Goal: Task Accomplishment & Management: Complete application form

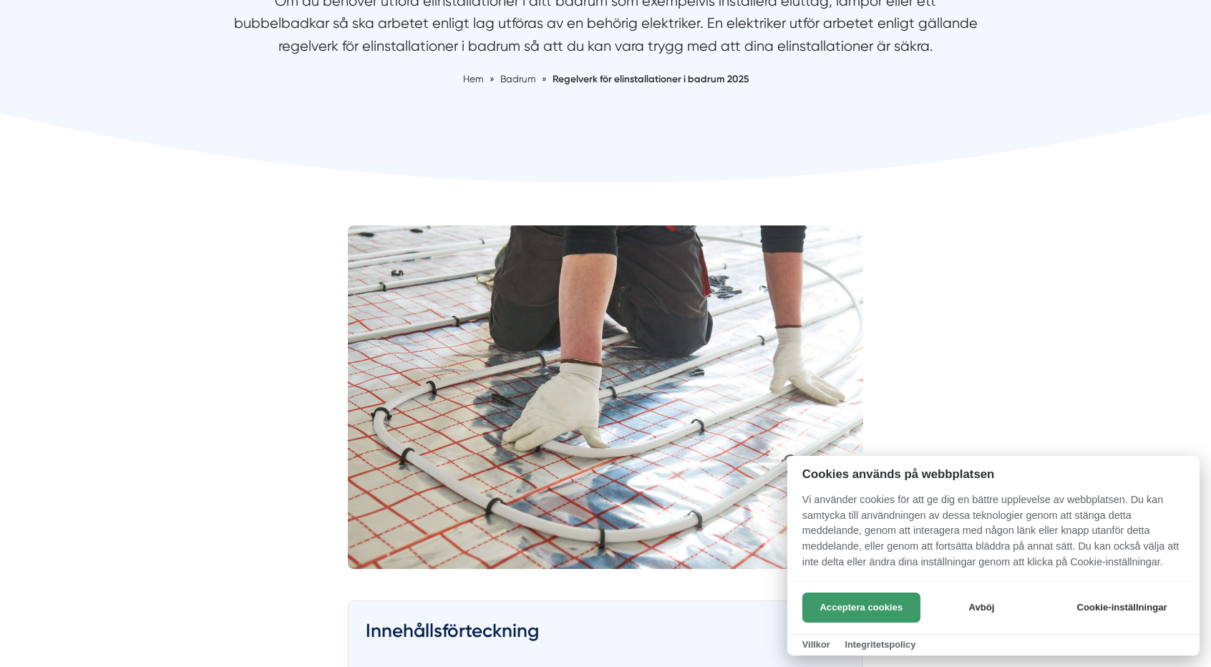
click at [833, 612] on button "Acceptera cookies" at bounding box center [861, 607] width 118 height 30
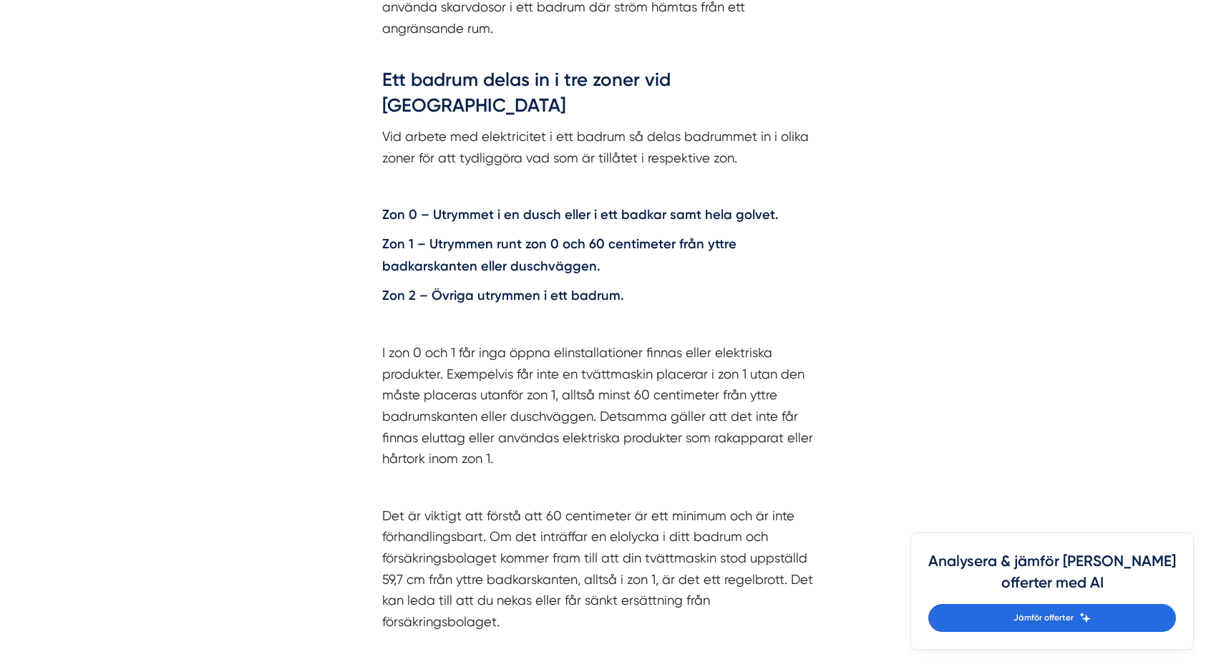
scroll to position [1886, 0]
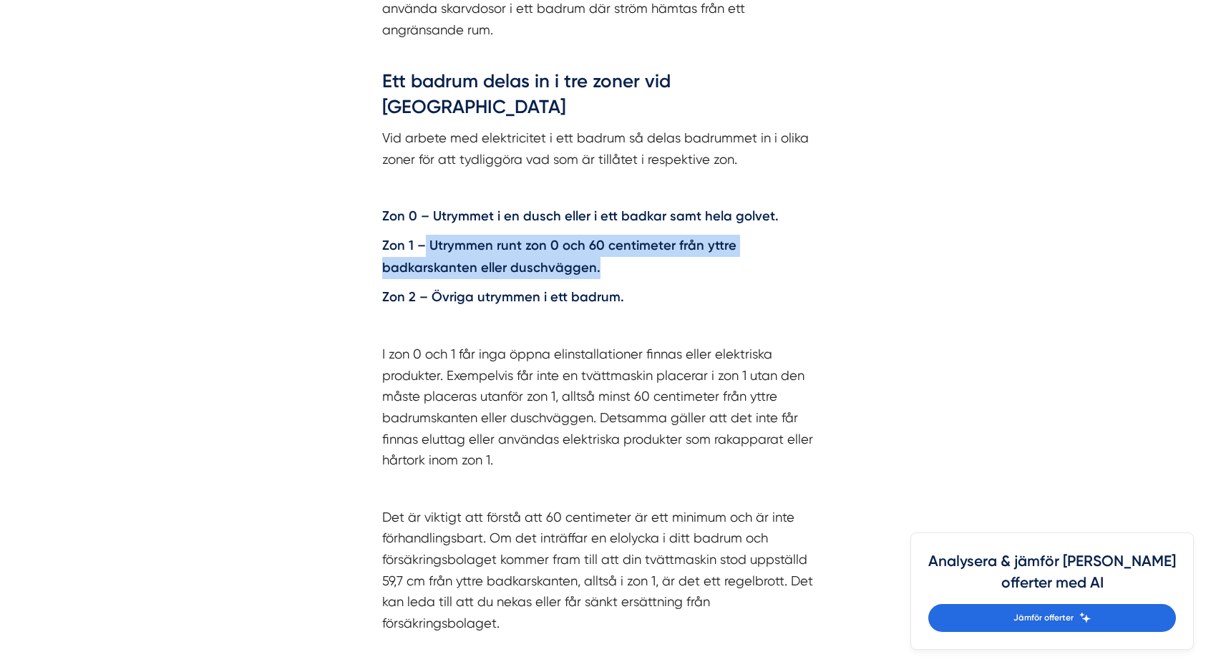
drag, startPoint x: 424, startPoint y: 191, endPoint x: 574, endPoint y: 223, distance: 153.5
click at [574, 235] on p "Zon 1 – Utrymmen runt zon 0 och 60 centimeter från yttre badkarskanten eller du…" at bounding box center [605, 257] width 446 height 44
drag, startPoint x: 574, startPoint y: 223, endPoint x: 365, endPoint y: 201, distance: 210.0
click at [365, 201] on div "Regelverk för elinstallationer 2022 Det är Elsäkerhetsverket som tar fram de fö…" at bounding box center [605, 250] width 515 height 1027
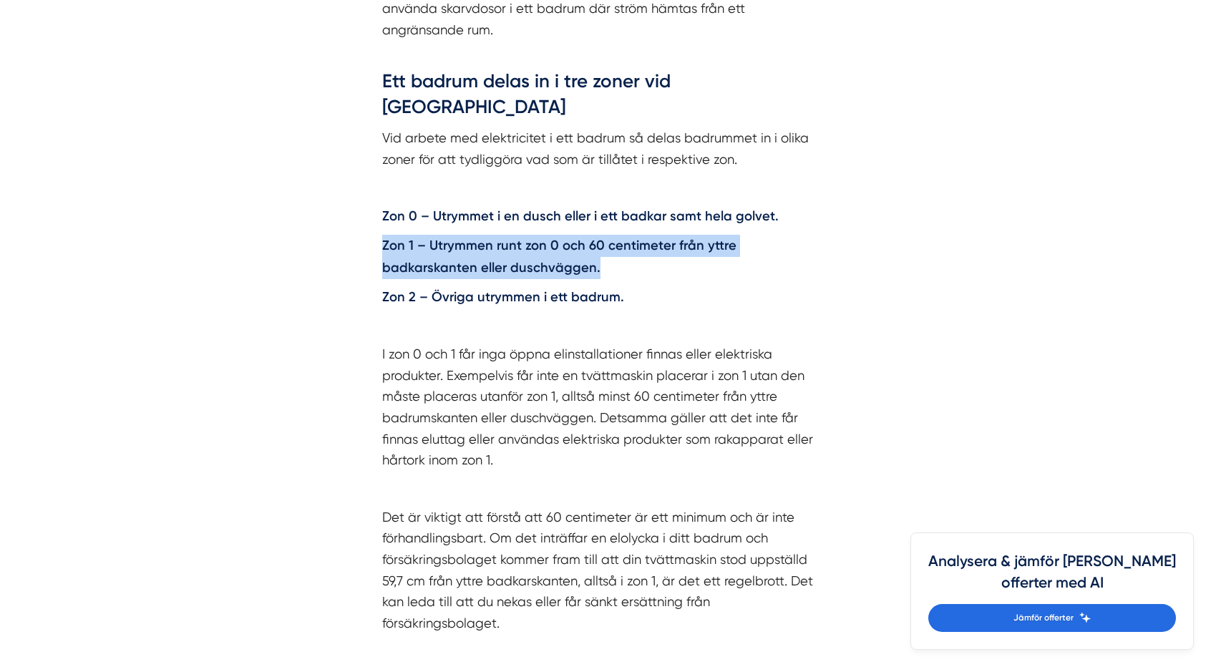
click at [365, 201] on div "Regelverk för elinstallationer 2022 Det är Elsäkerhetsverket som tar fram de fö…" at bounding box center [605, 250] width 515 height 1027
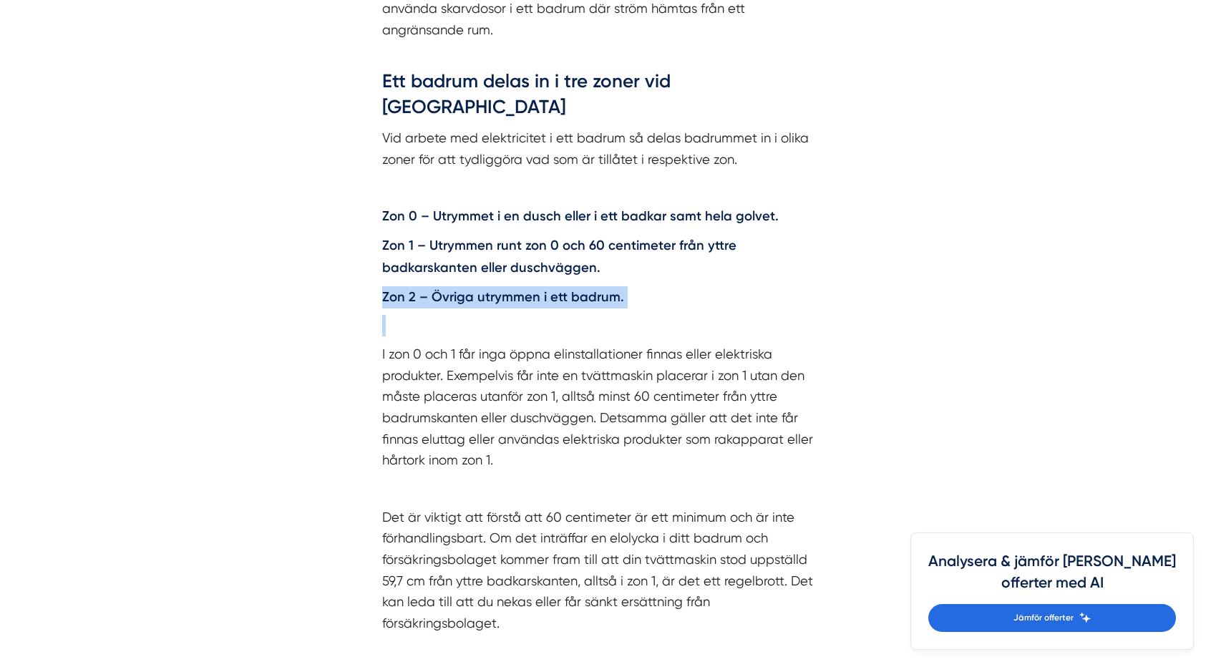
drag, startPoint x: 366, startPoint y: 233, endPoint x: 615, endPoint y: 258, distance: 250.2
click at [615, 258] on div "Regelverk för elinstallationer 2022 Det är Elsäkerhetsverket som tar fram de fö…" at bounding box center [605, 250] width 515 height 1027
click at [608, 259] on div "Regelverk för elinstallationer 2022 Det är Elsäkerhetsverket som tar fram de fö…" at bounding box center [605, 245] width 446 height 975
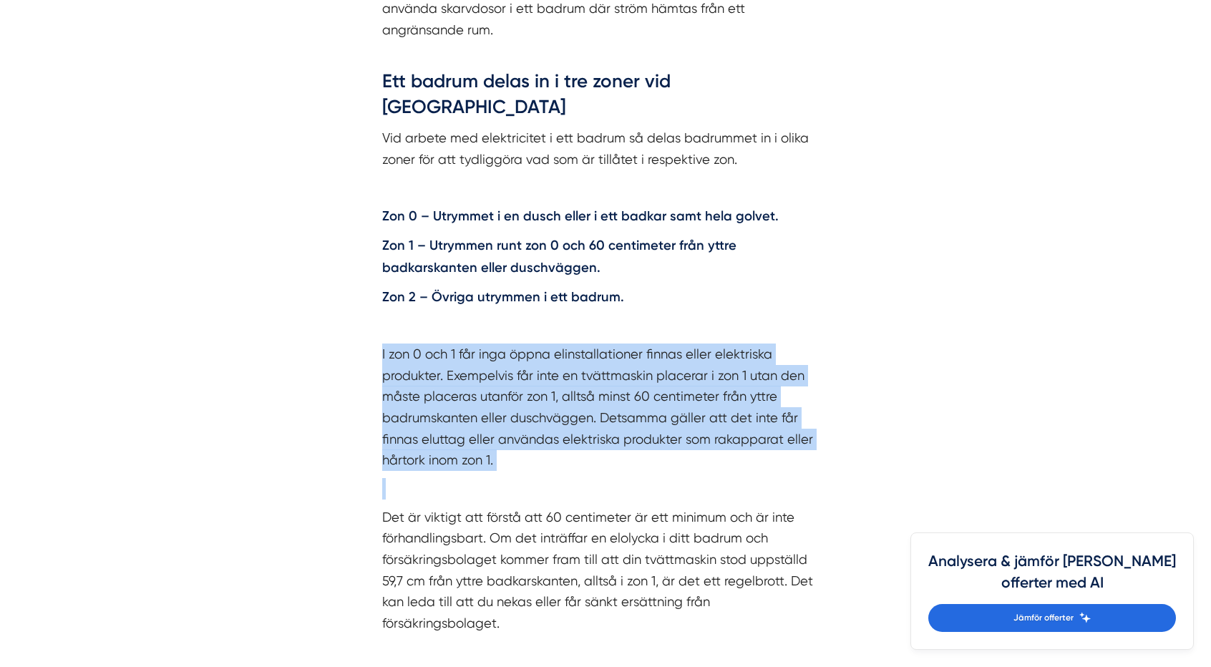
drag, startPoint x: 386, startPoint y: 301, endPoint x: 549, endPoint y: 450, distance: 220.8
click at [549, 450] on div "Regelverk för elinstallationer 2022 Det är Elsäkerhetsverket som tar fram de fö…" at bounding box center [605, 245] width 446 height 975
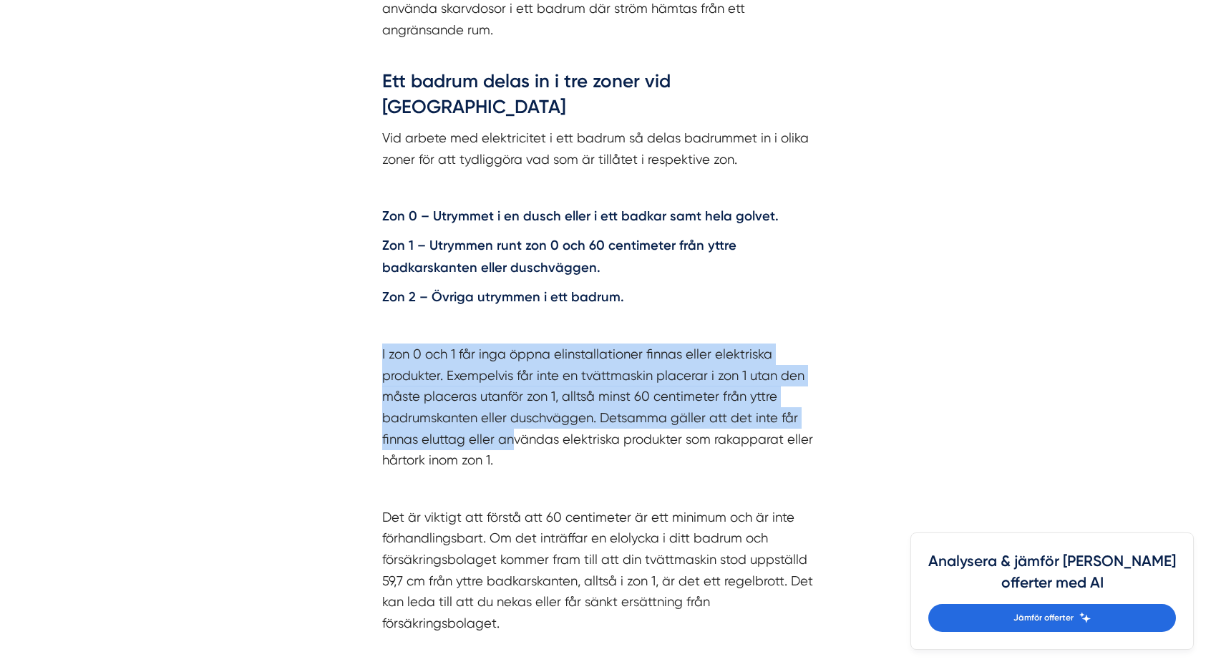
drag, startPoint x: 511, startPoint y: 391, endPoint x: 366, endPoint y: 295, distance: 173.8
click at [366, 295] on div "Regelverk för elinstallationer 2022 Det är Elsäkerhetsverket som tar fram de fö…" at bounding box center [605, 250] width 515 height 1027
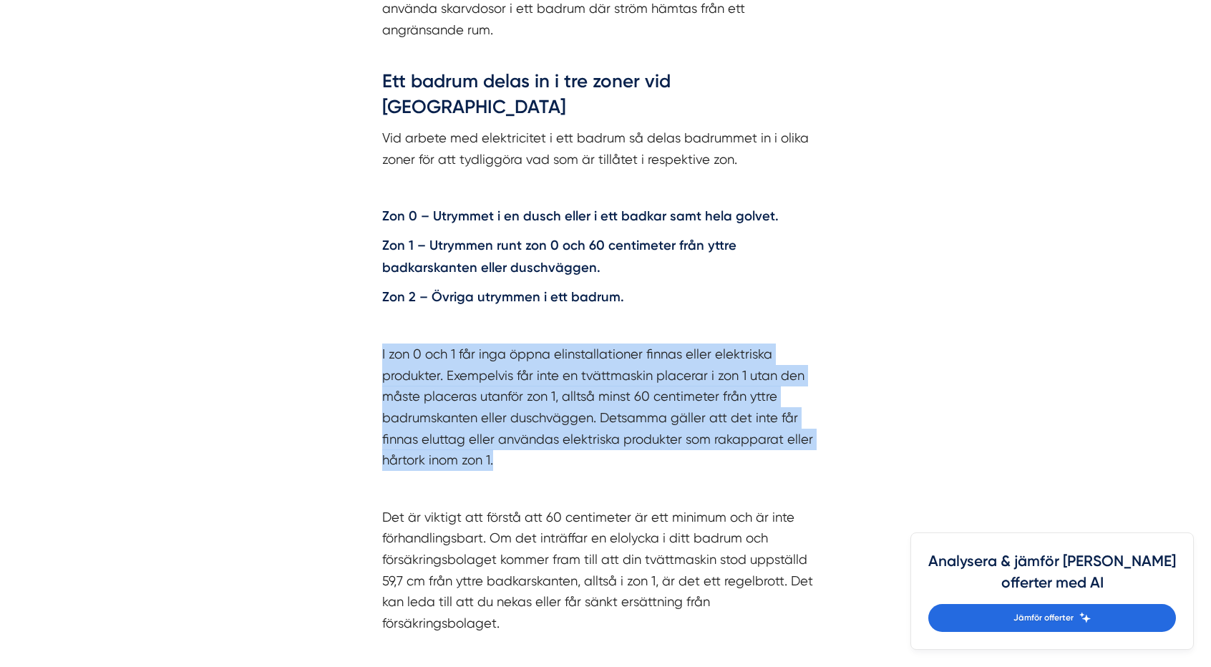
drag, startPoint x: 366, startPoint y: 296, endPoint x: 527, endPoint y: 404, distance: 193.9
click at [527, 404] on div "Regelverk för elinstallationer 2022 Det är Elsäkerhetsverket som tar fram de fö…" at bounding box center [605, 250] width 515 height 1027
click at [527, 404] on p "I zon 0 och 1 får inga öppna elinstallationer finnas eller elektriska produkter…" at bounding box center [605, 406] width 446 height 127
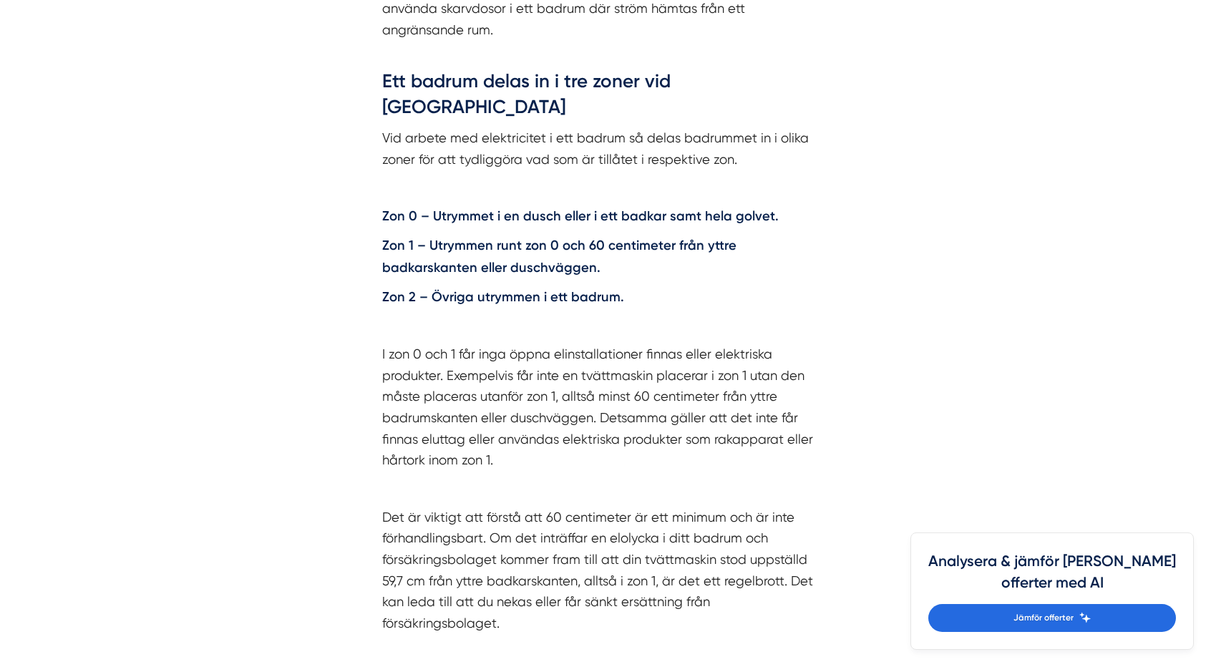
drag, startPoint x: 527, startPoint y: 404, endPoint x: 353, endPoint y: 314, distance: 196.5
drag, startPoint x: 353, startPoint y: 314, endPoint x: 243, endPoint y: 283, distance: 114.6
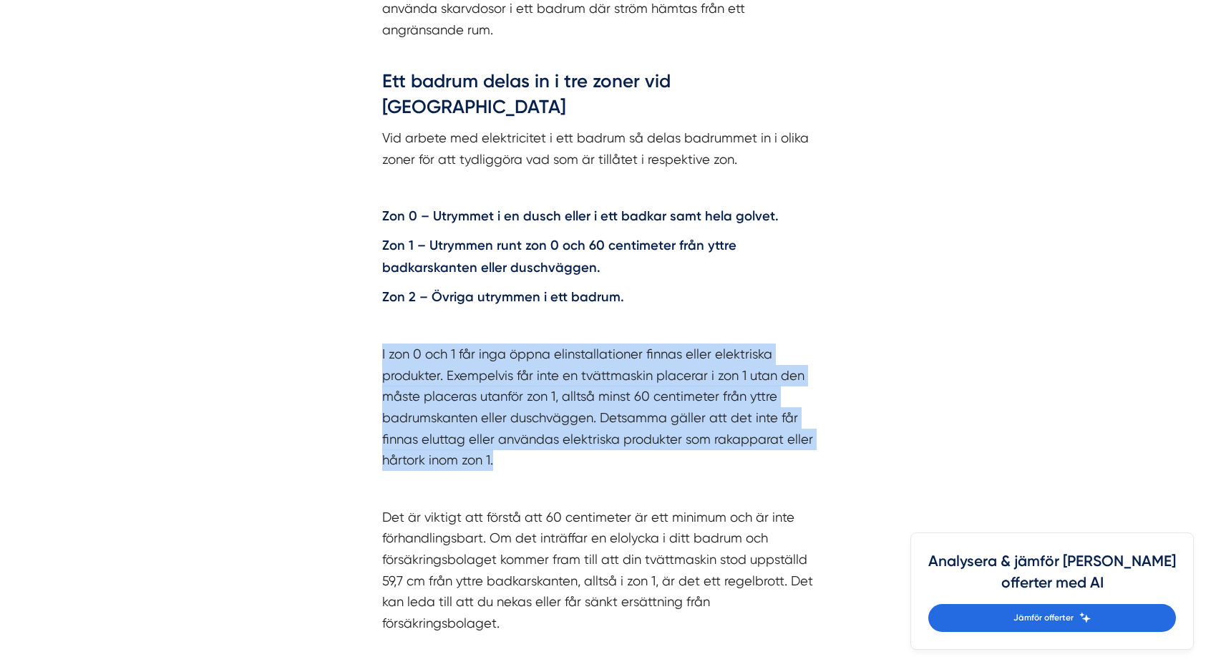
drag, startPoint x: 376, startPoint y: 297, endPoint x: 535, endPoint y: 411, distance: 195.9
click at [535, 411] on div "Regelverk för elinstallationer 2022 Det är Elsäkerhetsverket som tar fram de fö…" at bounding box center [605, 250] width 515 height 1027
click at [535, 411] on p "I zon 0 och 1 får inga öppna elinstallationer finnas eller elektriska produkter…" at bounding box center [605, 406] width 446 height 127
drag, startPoint x: 535, startPoint y: 411, endPoint x: 336, endPoint y: 298, distance: 228.8
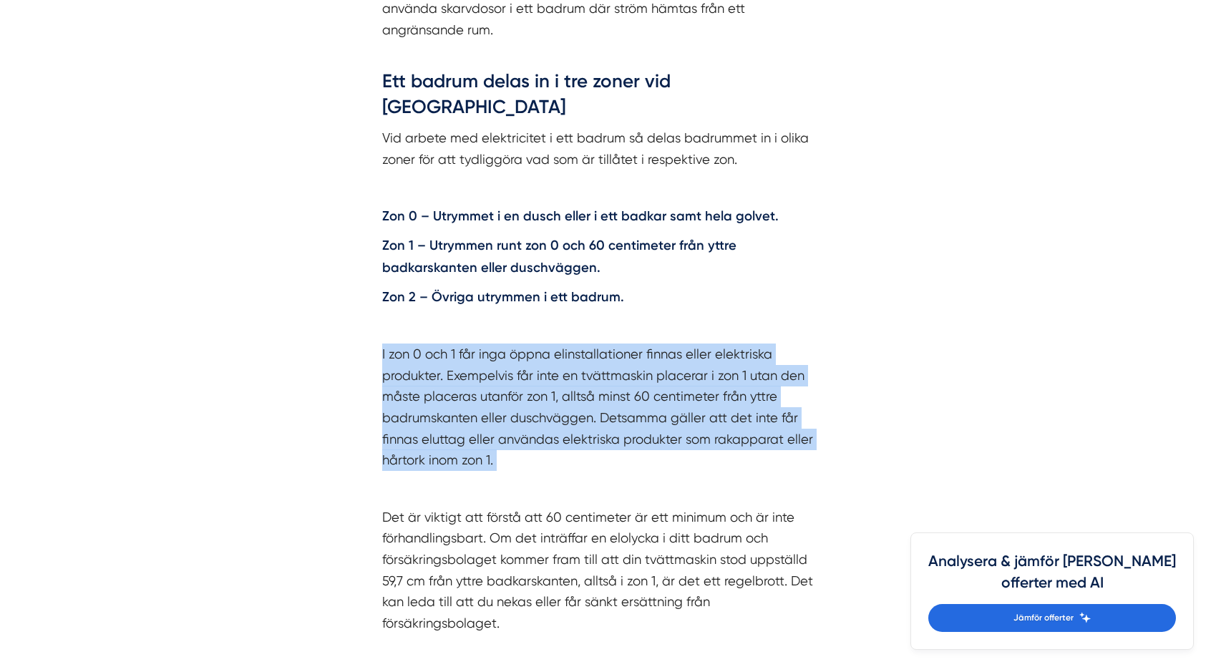
drag, startPoint x: 353, startPoint y: 298, endPoint x: 542, endPoint y: 409, distance: 218.8
click at [542, 409] on div "Regelverk för elinstallationer 2022 Det är Elsäkerhetsverket som tar fram de fö…" at bounding box center [605, 250] width 515 height 1027
click at [542, 409] on p "I zon 0 och 1 får inga öppna elinstallationer finnas eller elektriska produkter…" at bounding box center [605, 406] width 446 height 127
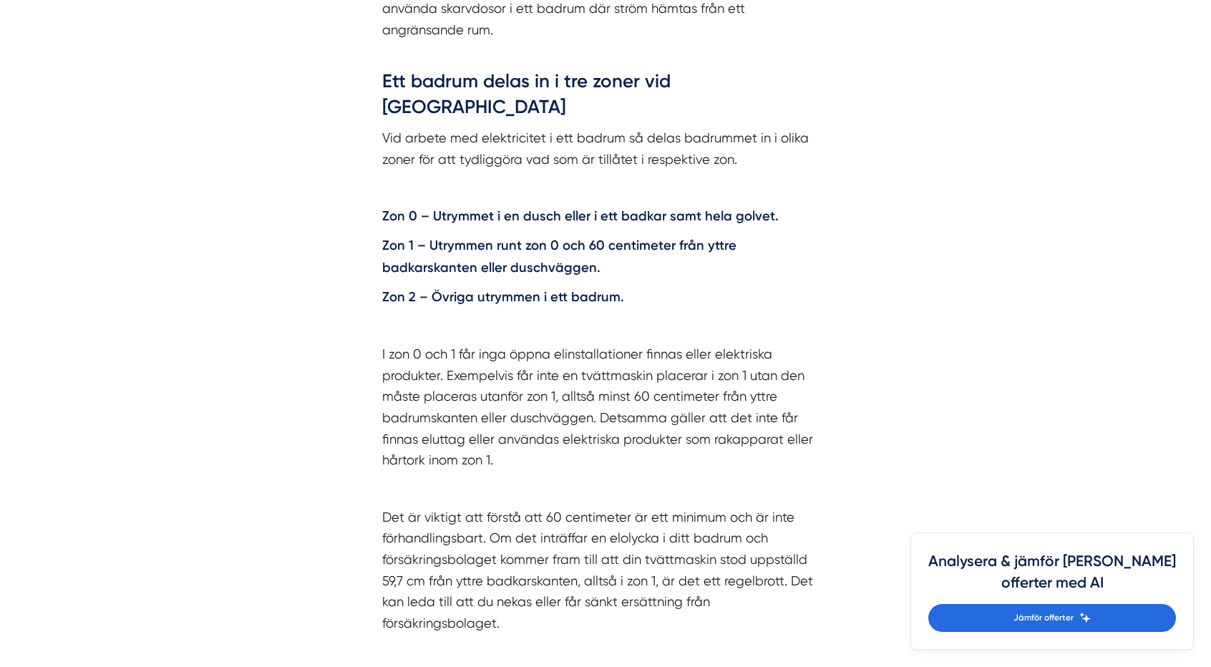
drag, startPoint x: 542, startPoint y: 409, endPoint x: 348, endPoint y: 295, distance: 224.8
drag, startPoint x: 348, startPoint y: 295, endPoint x: 731, endPoint y: 441, distance: 410.1
drag, startPoint x: 731, startPoint y: 441, endPoint x: 552, endPoint y: 421, distance: 179.9
click at [552, 421] on div "Regelverk för elinstallationer 2022 Det är Elsäkerhetsverket som tar fram de fö…" at bounding box center [605, 245] width 446 height 975
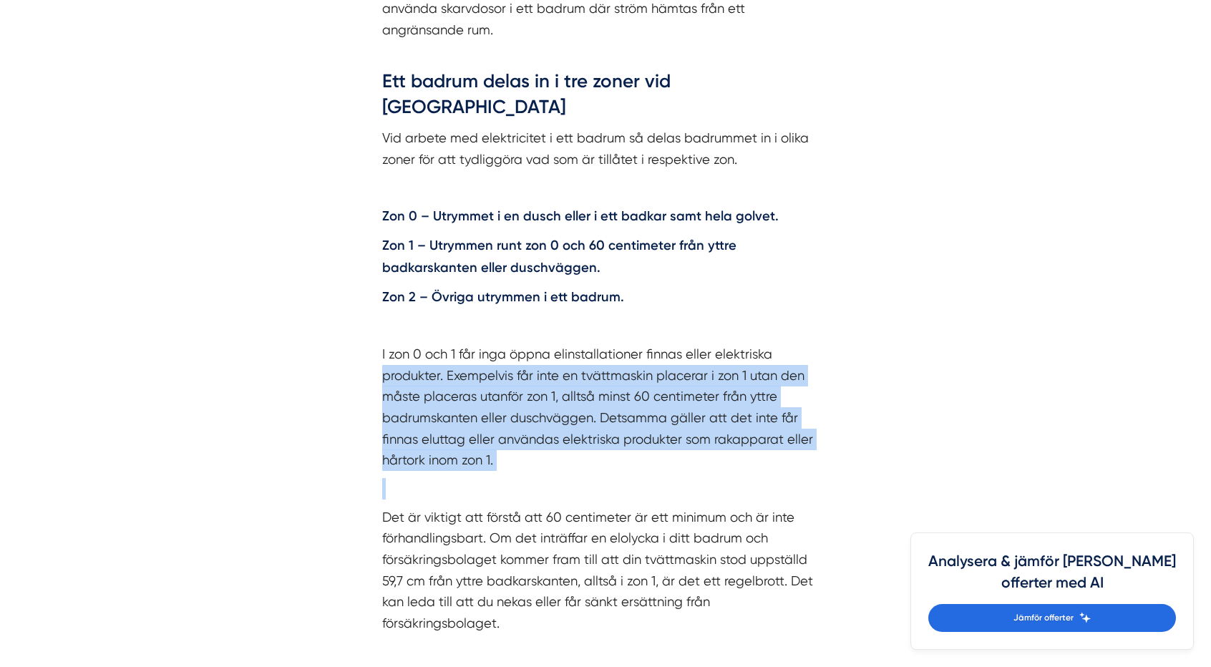
drag, startPoint x: 548, startPoint y: 421, endPoint x: 180, endPoint y: 330, distance: 379.0
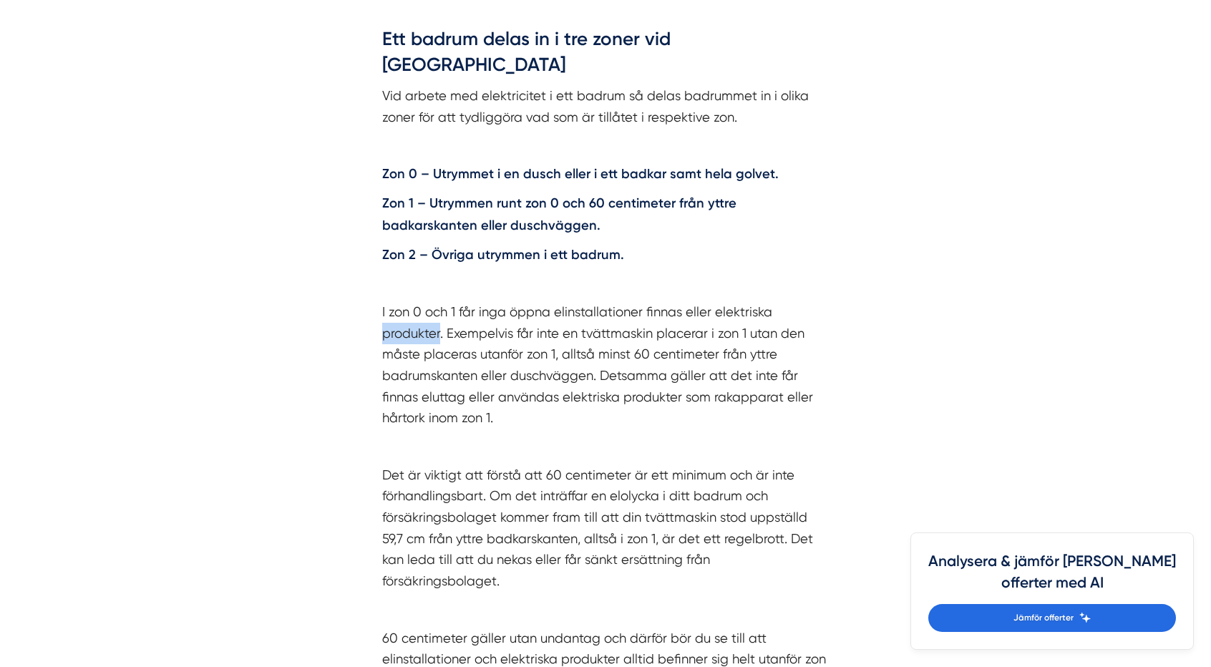
scroll to position [1926, 0]
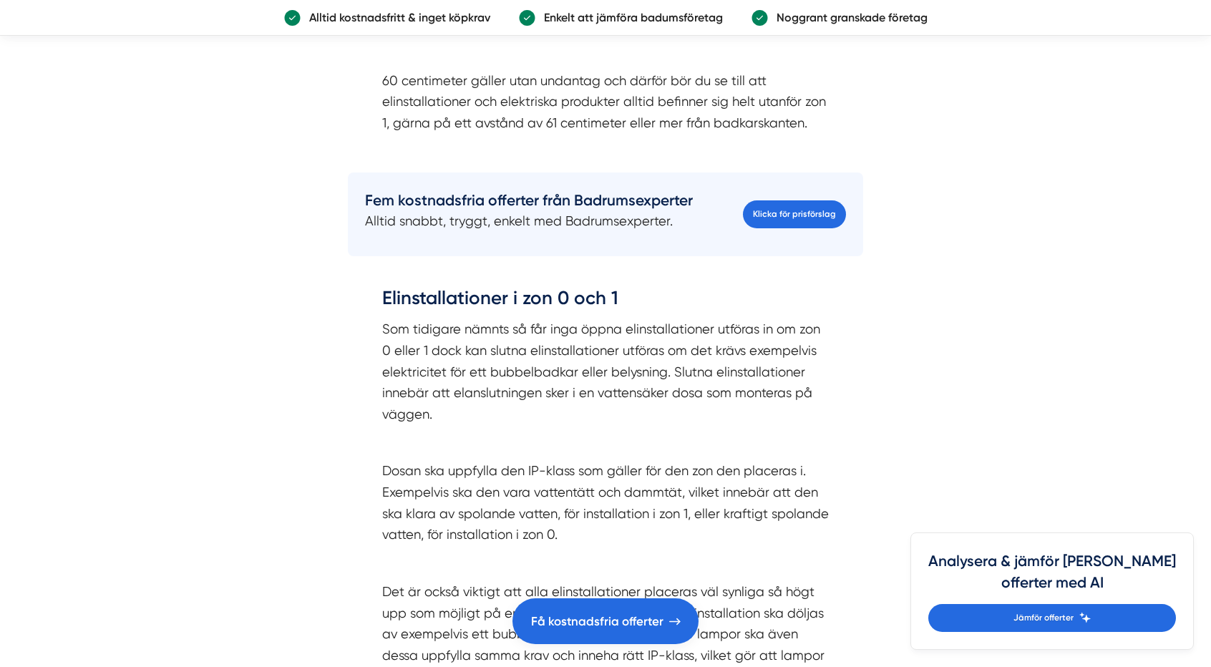
scroll to position [2486, 0]
click at [771, 200] on link "Klicka för prisförslag" at bounding box center [794, 214] width 103 height 28
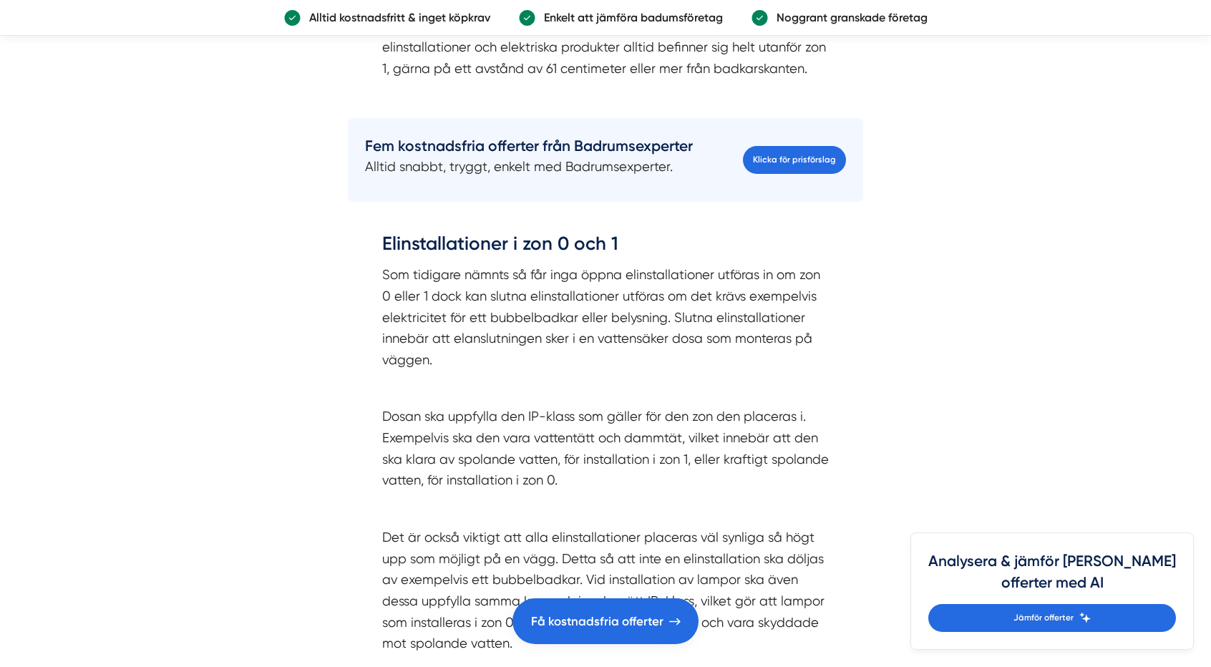
scroll to position [2539, 0]
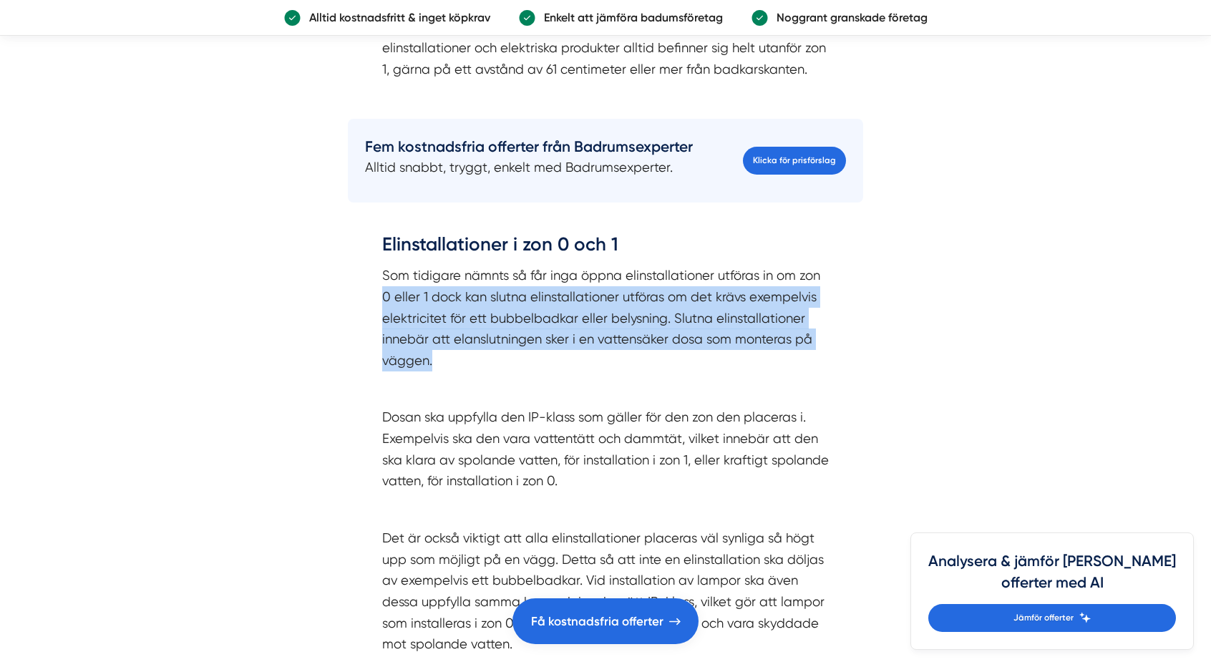
drag, startPoint x: 384, startPoint y: 218, endPoint x: 470, endPoint y: 285, distance: 108.6
click at [470, 285] on p "Som tidigare nämnts så får inga öppna elinstallationer utföras in om zon 0 elle…" at bounding box center [605, 318] width 446 height 106
drag, startPoint x: 465, startPoint y: 285, endPoint x: 366, endPoint y: 230, distance: 113.4
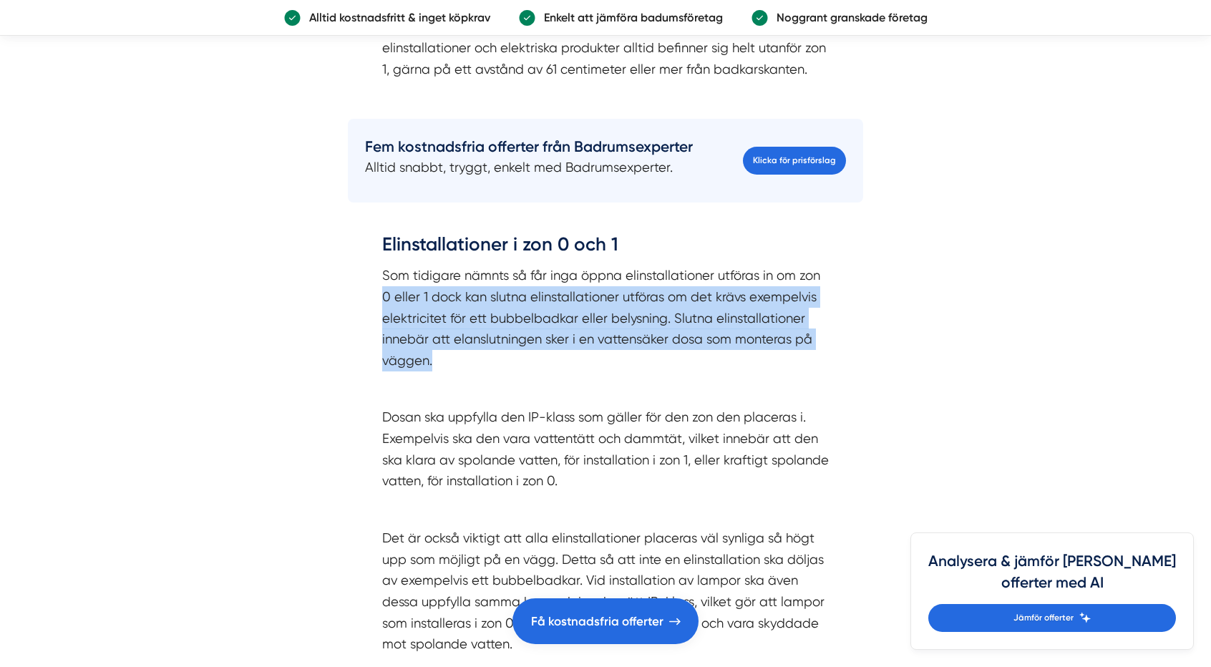
drag, startPoint x: 383, startPoint y: 228, endPoint x: 451, endPoint y: 289, distance: 91.7
click at [451, 289] on p "Som tidigare nämnts så får inga öppna elinstallationer utföras in om zon 0 elle…" at bounding box center [605, 318] width 446 height 106
drag, startPoint x: 451, startPoint y: 289, endPoint x: 361, endPoint y: 233, distance: 106.0
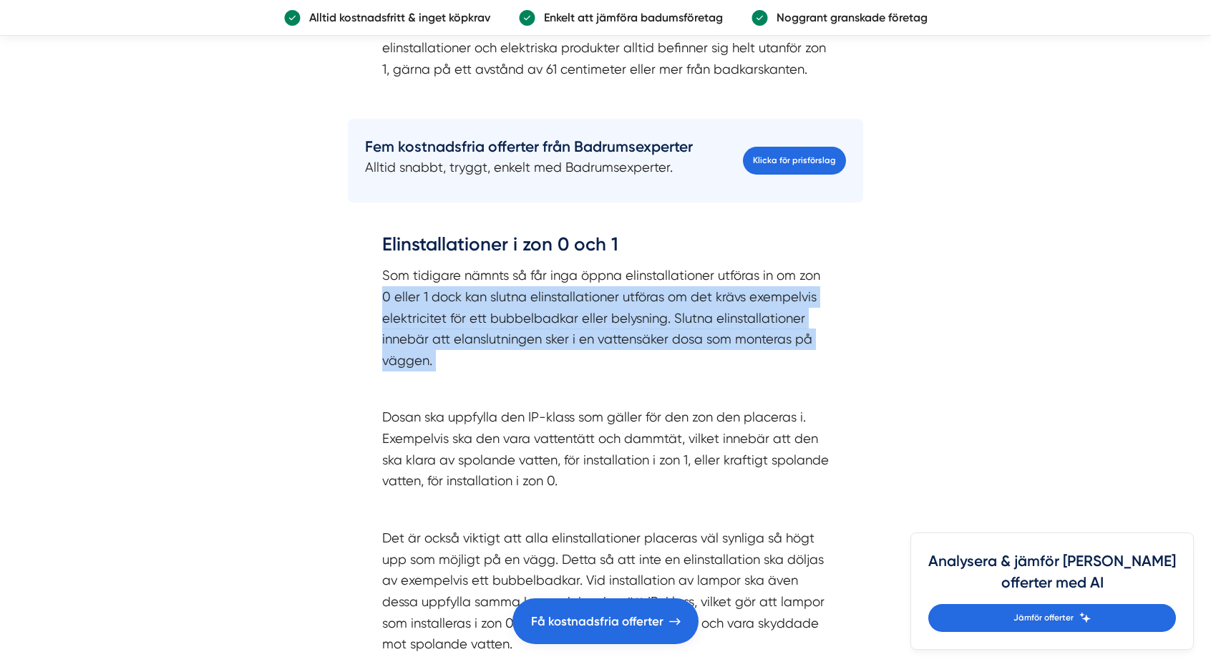
drag, startPoint x: 361, startPoint y: 233, endPoint x: 491, endPoint y: 291, distance: 141.9
click at [491, 291] on p "Som tidigare nämnts så får inga öppna elinstallationer utföras in om zon 0 elle…" at bounding box center [605, 318] width 446 height 106
drag, startPoint x: 491, startPoint y: 291, endPoint x: 300, endPoint y: 197, distance: 213.1
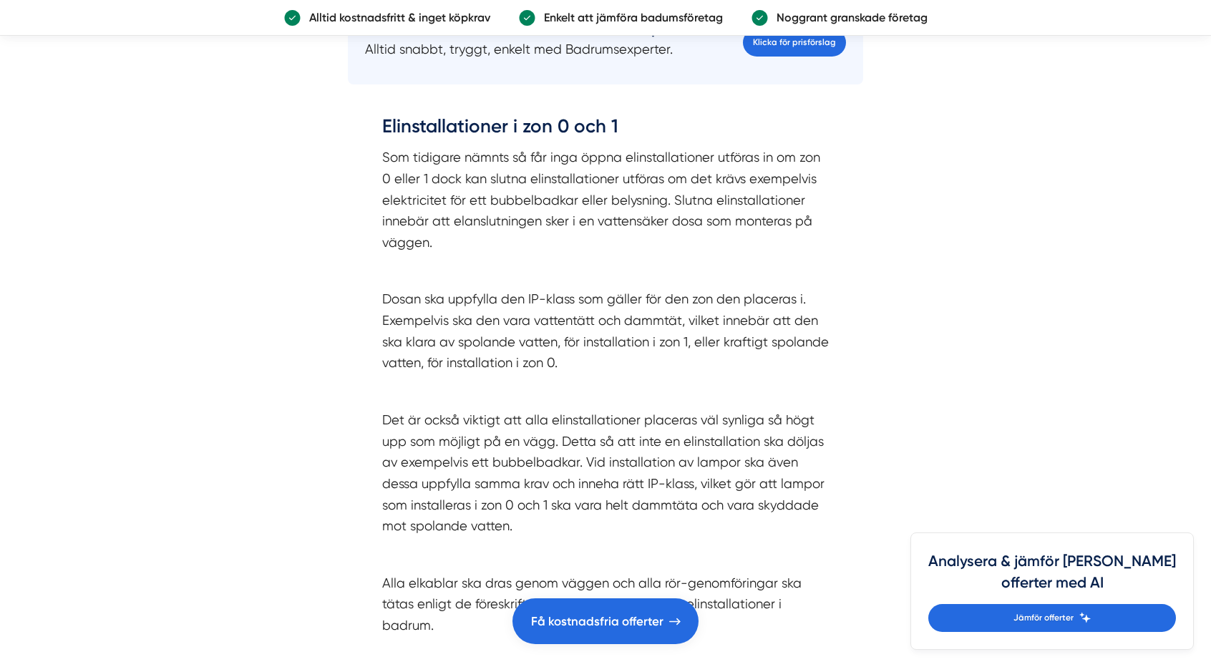
scroll to position [2658, 0]
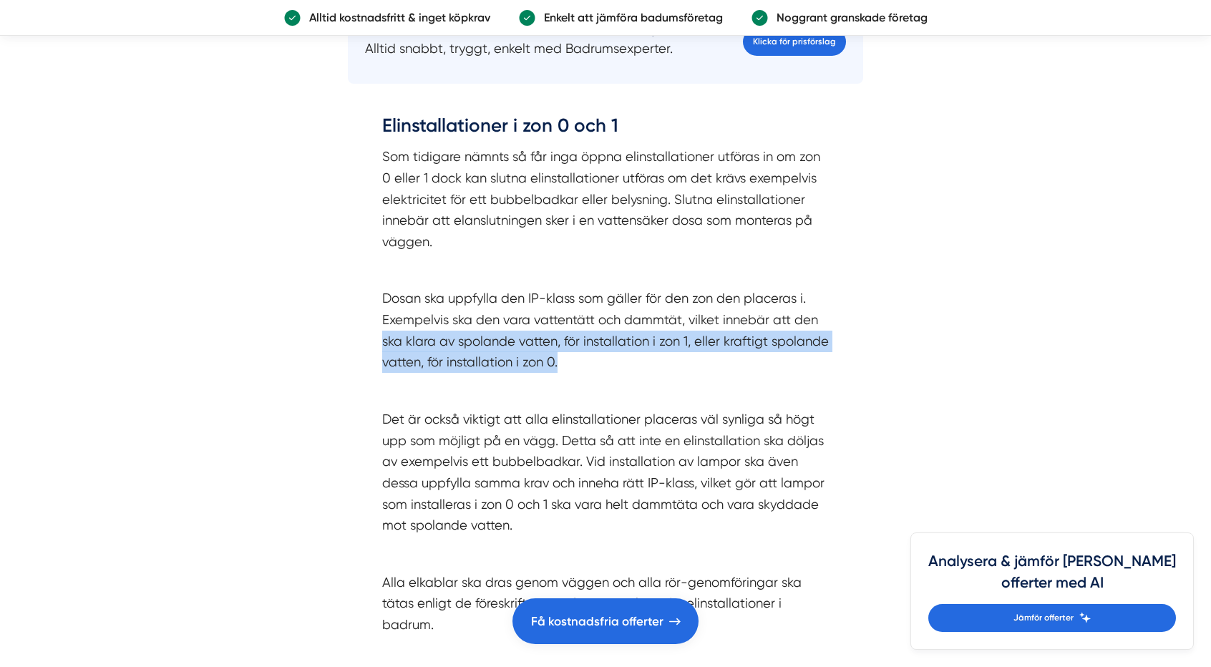
drag, startPoint x: 423, startPoint y: 270, endPoint x: 567, endPoint y: 295, distance: 146.0
click at [567, 295] on p "Dosan ska uppfylla den IP-klass som gäller för den zon den placeras i. Exempelv…" at bounding box center [605, 330] width 446 height 85
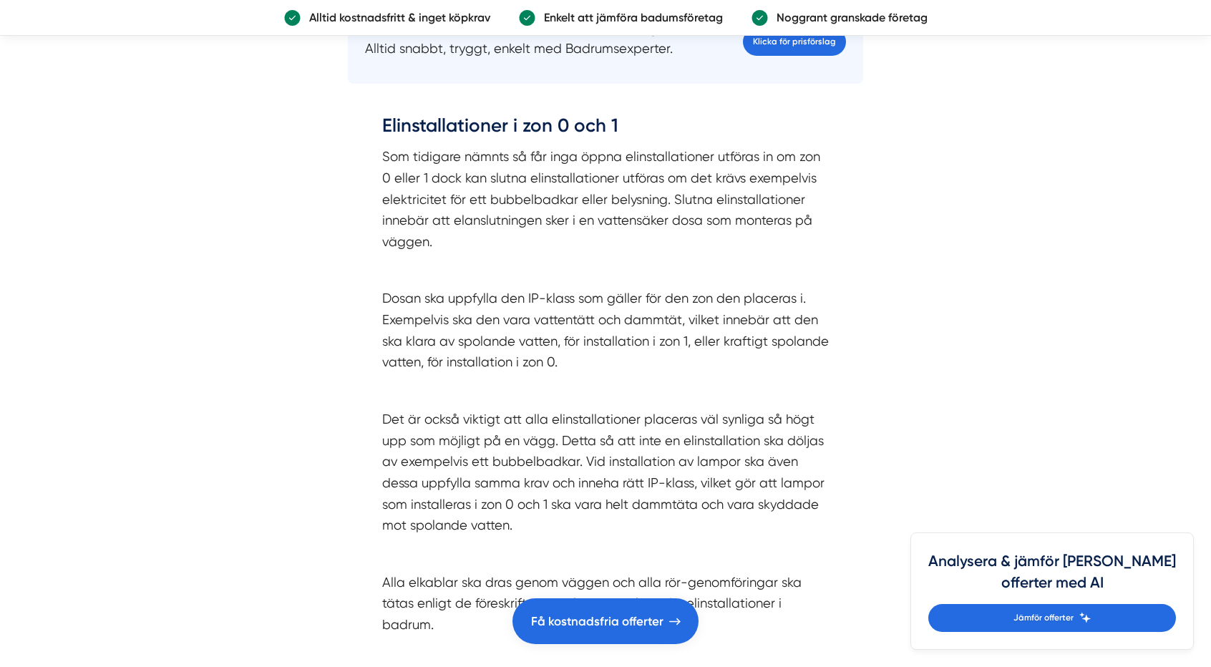
drag, startPoint x: 567, startPoint y: 295, endPoint x: 368, endPoint y: 253, distance: 202.8
drag, startPoint x: 368, startPoint y: 253, endPoint x: 350, endPoint y: 214, distance: 42.9
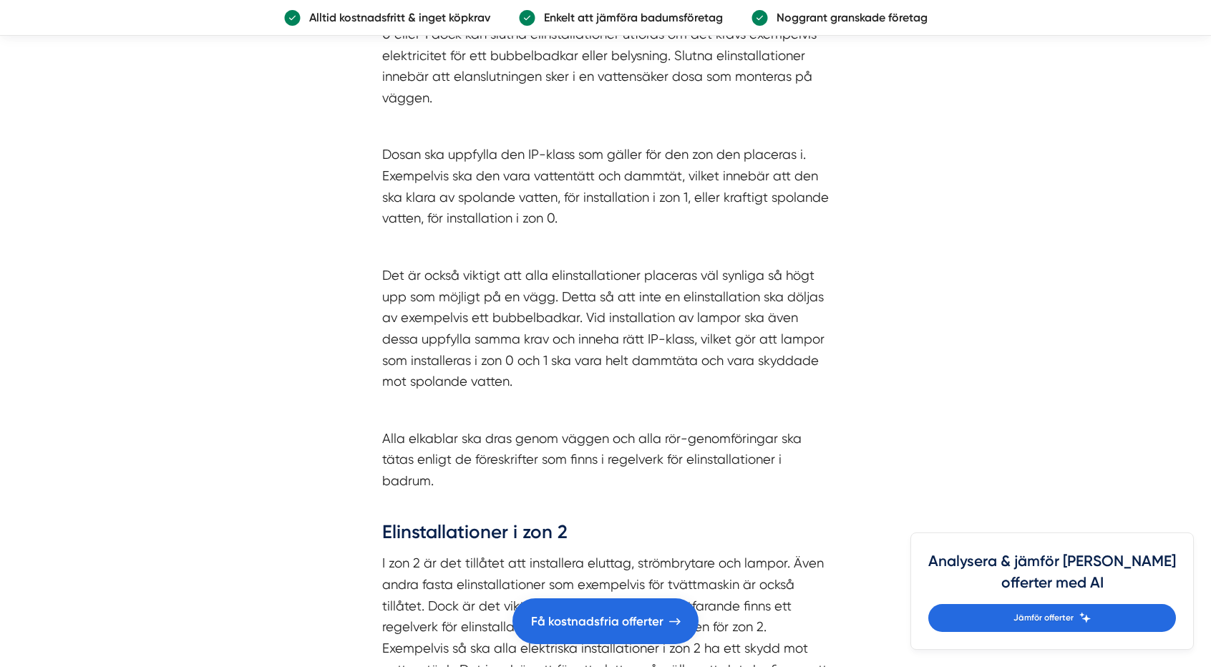
scroll to position [2801, 0]
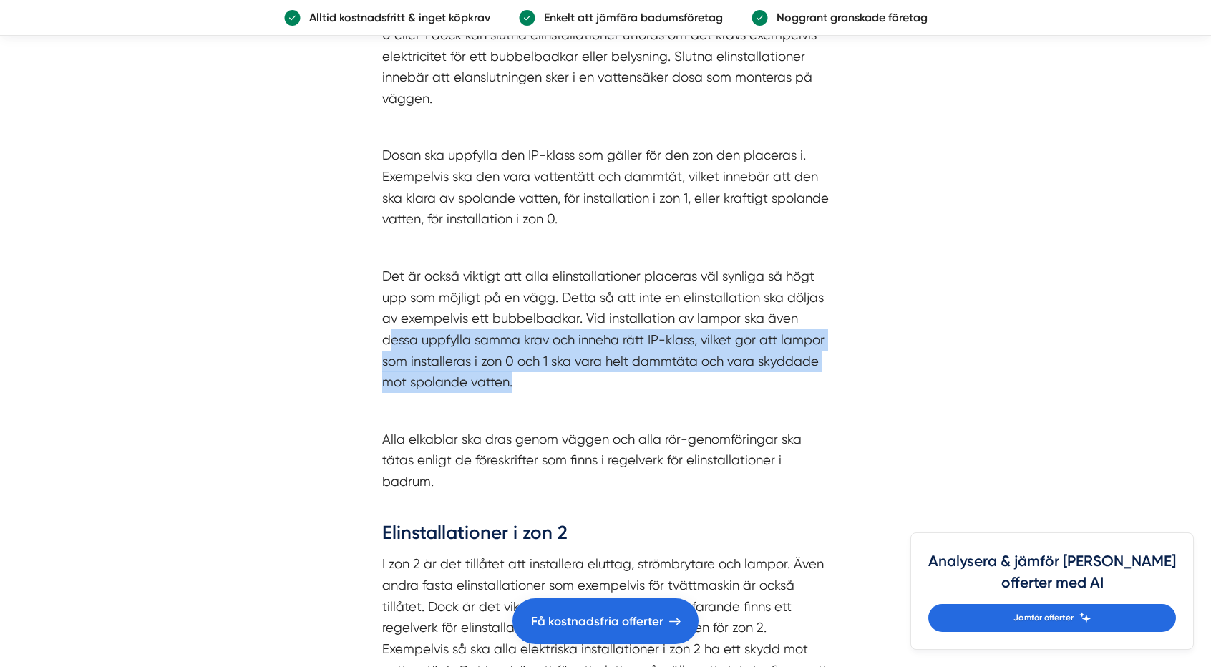
drag, startPoint x: 387, startPoint y: 271, endPoint x: 527, endPoint y: 314, distance: 146.0
click at [527, 314] on p "Det är också viktigt att alla elinstallationer placeras väl synliga så högt upp…" at bounding box center [605, 328] width 446 height 127
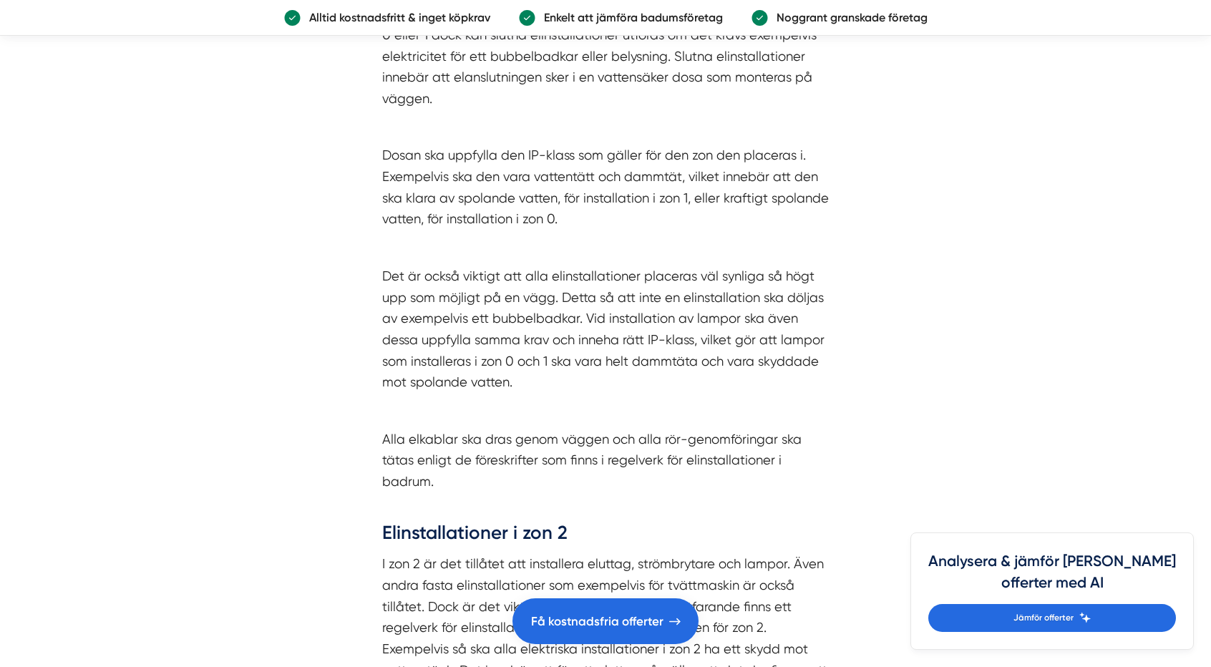
drag, startPoint x: 527, startPoint y: 314, endPoint x: 375, endPoint y: 264, distance: 159.7
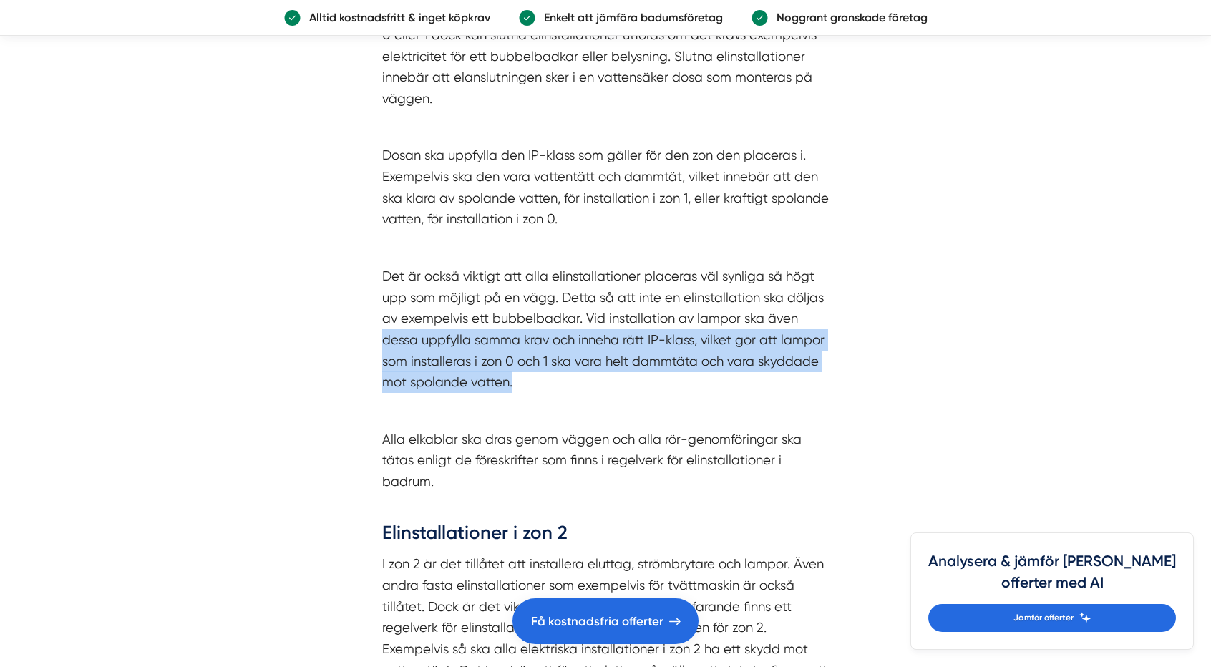
drag, startPoint x: 375, startPoint y: 264, endPoint x: 577, endPoint y: 305, distance: 205.8
click at [577, 305] on div "Elinstallationer i zon 0 och 1 Som tidigare nämnts så får inga öppna elinstalla…" at bounding box center [605, 566] width 515 height 1235
click at [577, 305] on p "Det är också viktigt att alla elinstallationer placeras väl synliga så högt upp…" at bounding box center [605, 328] width 446 height 127
drag, startPoint x: 562, startPoint y: 313, endPoint x: 363, endPoint y: 269, distance: 203.8
click at [363, 269] on div "Elinstallationer i zon 0 och 1 Som tidigare nämnts så får inga öppna elinstalla…" at bounding box center [605, 566] width 515 height 1235
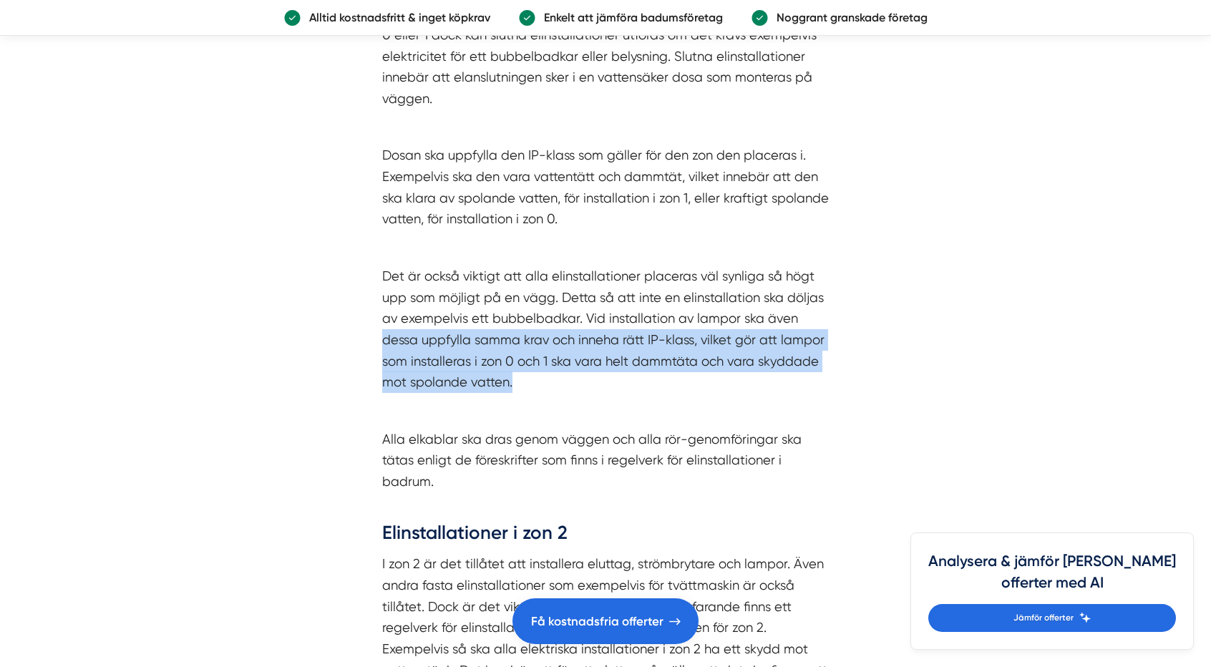
click at [363, 269] on div "Elinstallationer i zon 0 och 1 Som tidigare nämnts så får inga öppna elinstalla…" at bounding box center [605, 566] width 515 height 1235
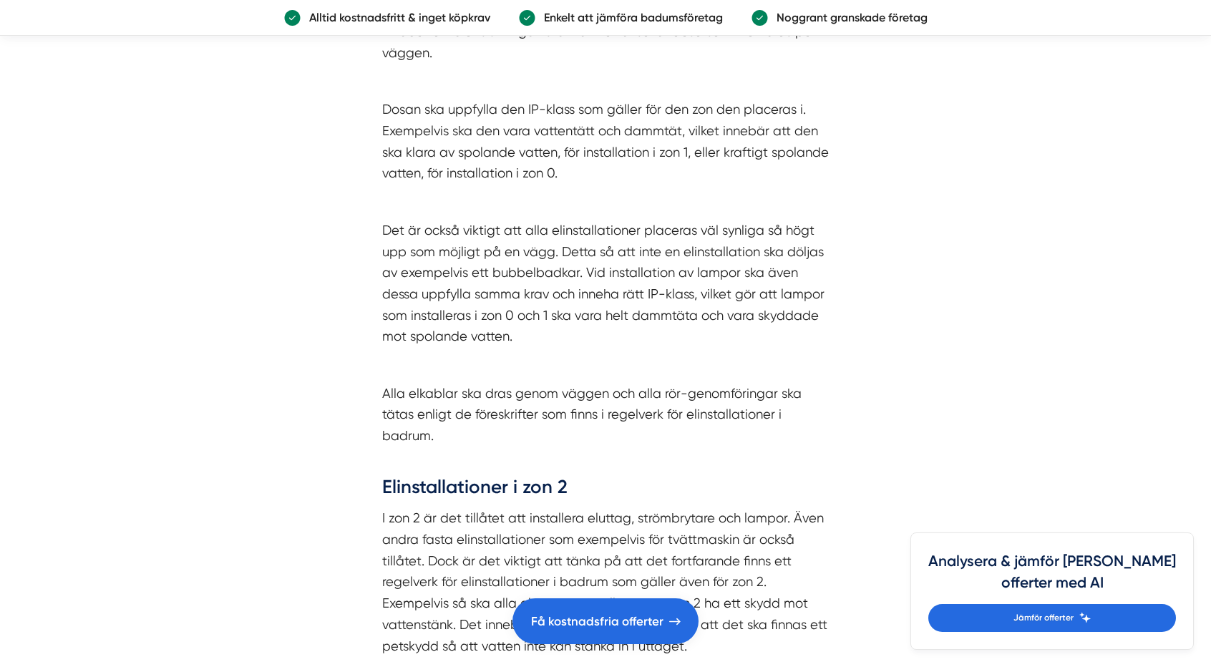
scroll to position [2846, 0]
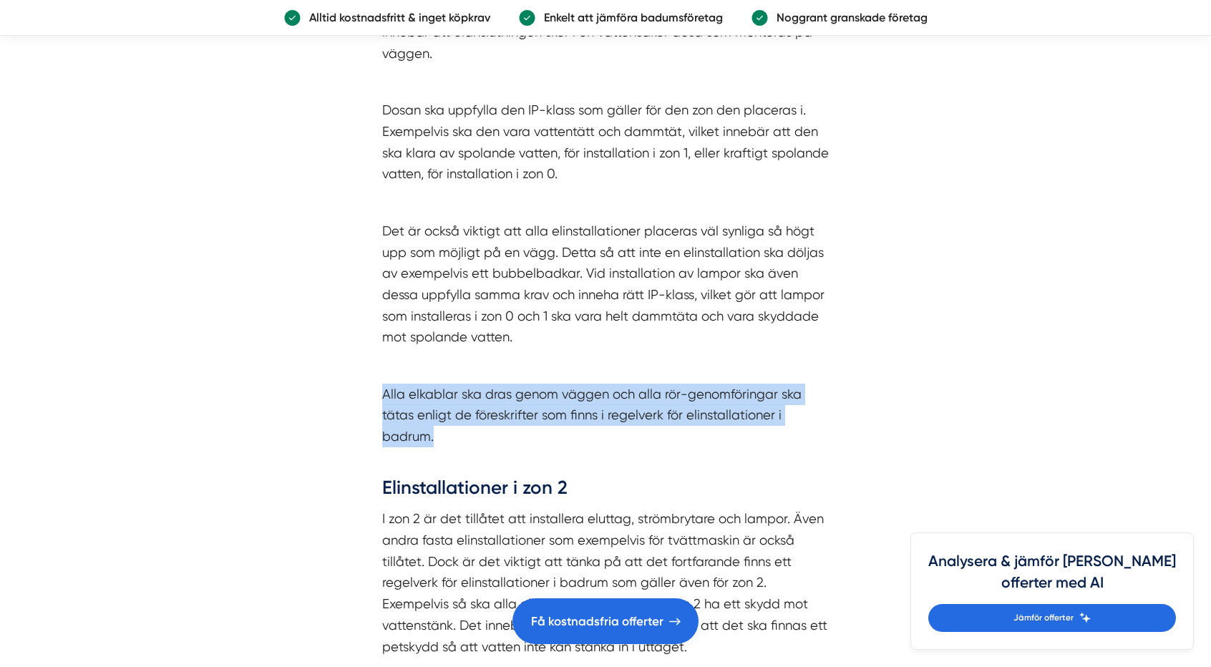
drag, startPoint x: 375, startPoint y: 322, endPoint x: 457, endPoint y: 363, distance: 91.8
click at [457, 363] on div "Elinstallationer i zon 0 och 1 Som tidigare nämnts så får inga öppna elinstalla…" at bounding box center [605, 521] width 515 height 1235
click at [457, 383] on p "Alla elkablar ska dras genom väggen och alla rör-genomföringar ska tätas enligt…" at bounding box center [605, 425] width 446 height 85
drag, startPoint x: 457, startPoint y: 363, endPoint x: 381, endPoint y: 314, distance: 90.7
click at [381, 314] on div "Elinstallationer i zon 0 och 1 Som tidigare nämnts så får inga öppna elinstalla…" at bounding box center [605, 521] width 515 height 1235
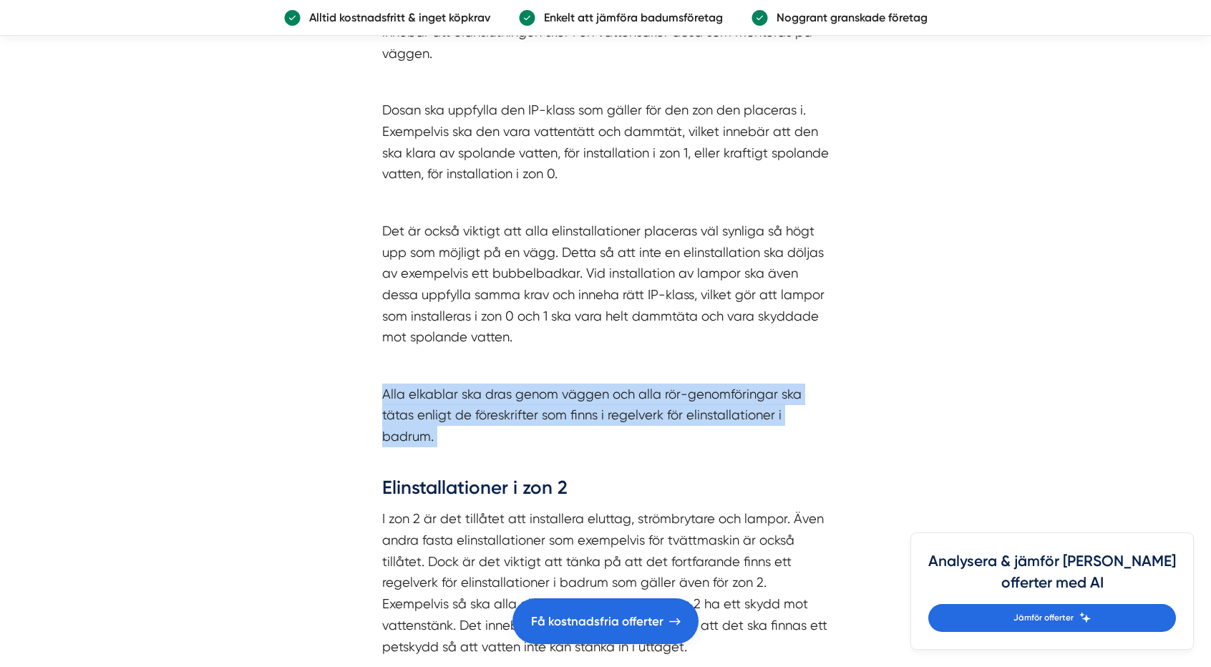
click at [381, 314] on div "Elinstallationer i zon 0 och 1 Som tidigare nämnts så får inga öppna elinstalla…" at bounding box center [605, 521] width 515 height 1235
drag, startPoint x: 371, startPoint y: 321, endPoint x: 442, endPoint y: 358, distance: 80.3
click at [442, 358] on div "Elinstallationer i zon 0 och 1 Som tidigare nämnts så får inga öppna elinstalla…" at bounding box center [605, 521] width 515 height 1235
click at [442, 383] on p "Alla elkablar ska dras genom väggen och alla rör-genomföringar ska tätas enligt…" at bounding box center [605, 425] width 446 height 85
drag, startPoint x: 442, startPoint y: 358, endPoint x: 367, endPoint y: 311, distance: 88.7
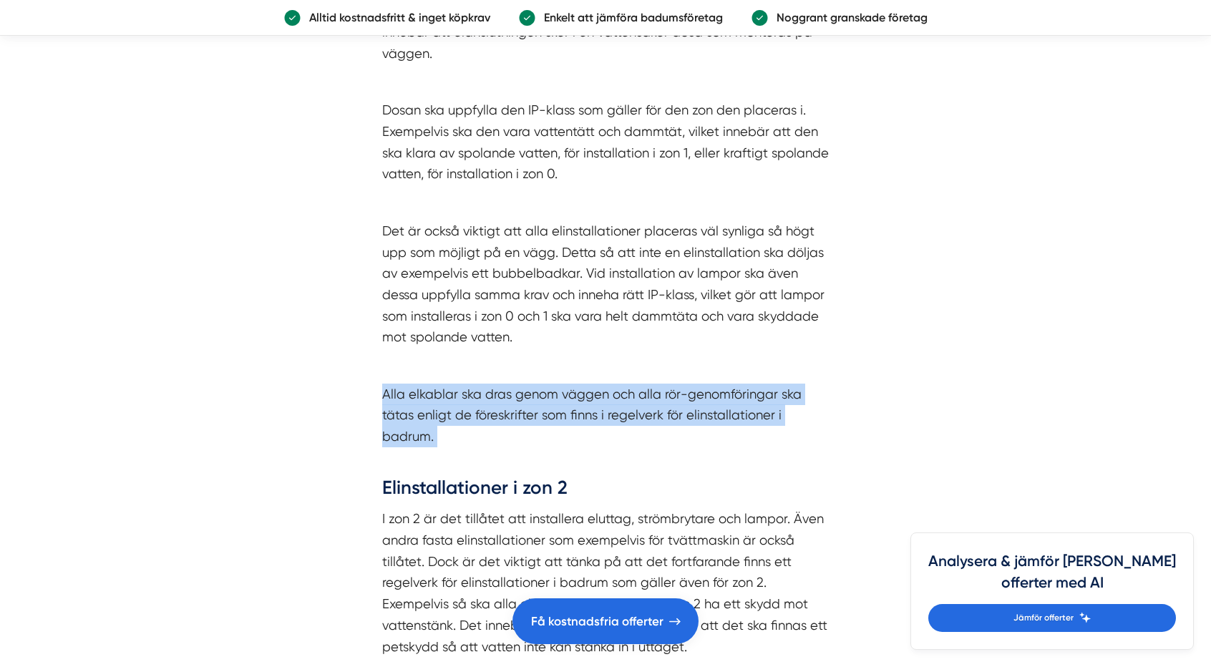
click at [367, 311] on div "Elinstallationer i zon 0 och 1 Som tidigare nämnts så får inga öppna elinstalla…" at bounding box center [605, 521] width 515 height 1235
drag, startPoint x: 371, startPoint y: 316, endPoint x: 478, endPoint y: 377, distance: 123.7
click at [478, 377] on div "Elinstallationer i zon 0 och 1 Som tidigare nämnts så får inga öppna elinstalla…" at bounding box center [605, 521] width 515 height 1235
click at [478, 383] on p "Alla elkablar ska dras genom väggen och alla rör-genomföringar ska tätas enligt…" at bounding box center [605, 425] width 446 height 85
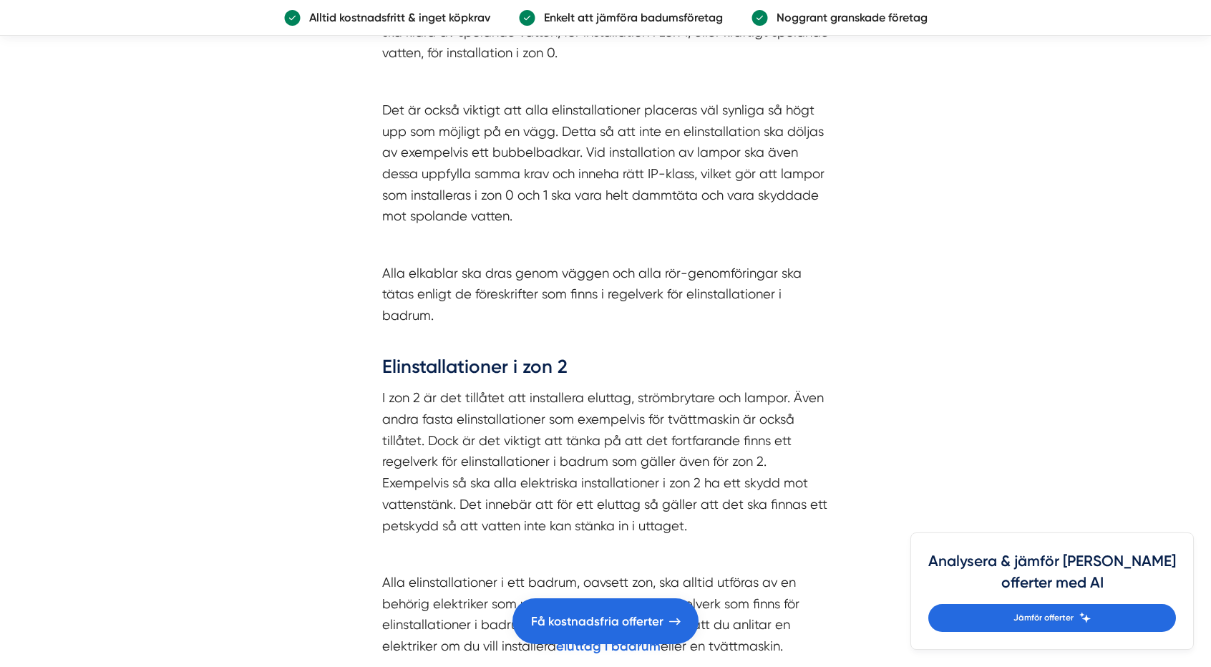
scroll to position [2968, 0]
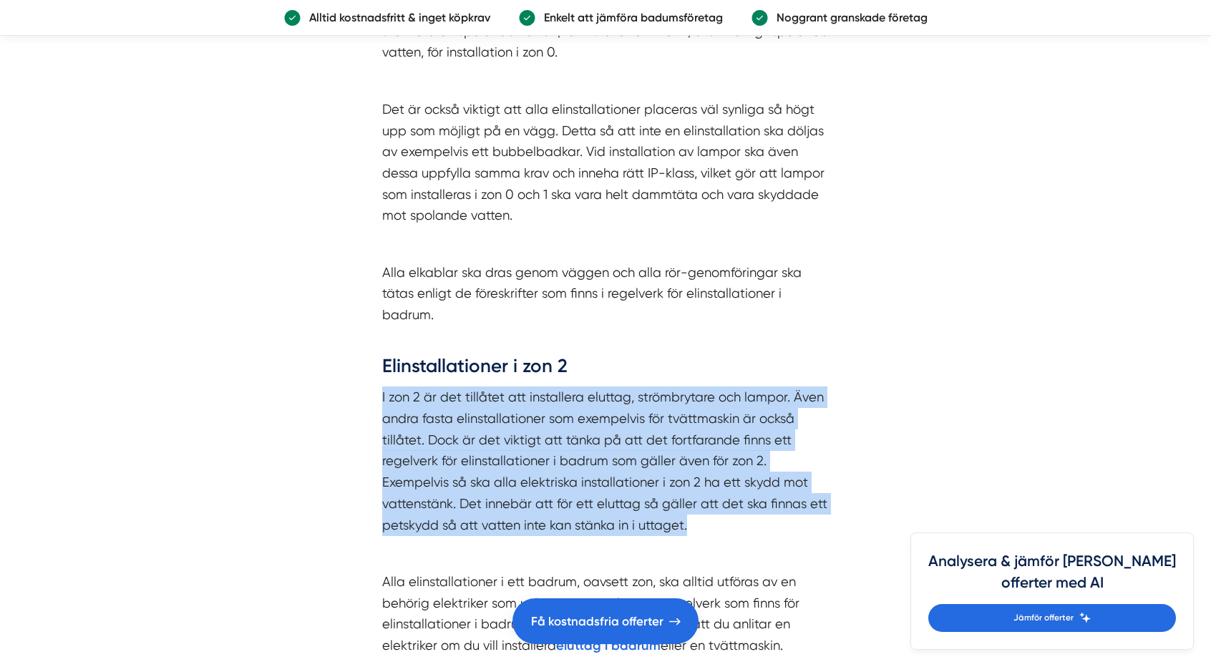
drag, startPoint x: 372, startPoint y: 328, endPoint x: 709, endPoint y: 449, distance: 358.0
click at [709, 449] on div "Elinstallationer i zon 0 och 1 Som tidigare nämnts så får inga öppna elinstalla…" at bounding box center [605, 400] width 515 height 1235
click at [709, 449] on p "I zon 2 är det tillåtet att installera eluttag, strömbrytare och lampor. Även a…" at bounding box center [605, 460] width 446 height 149
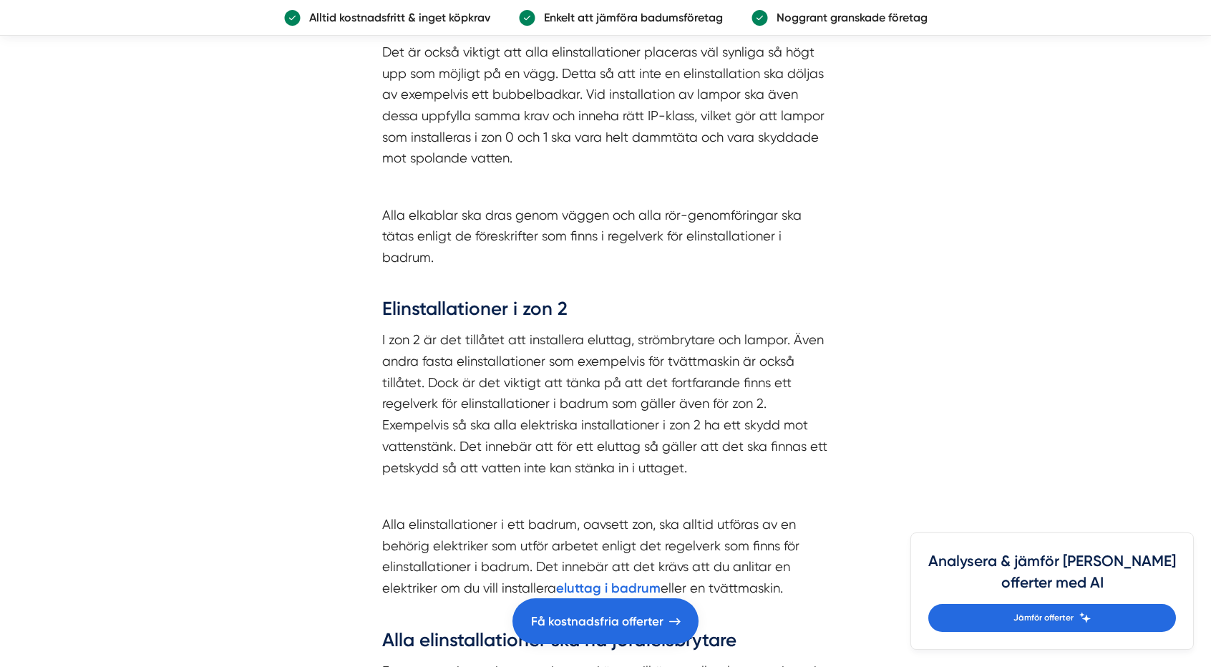
scroll to position [3026, 0]
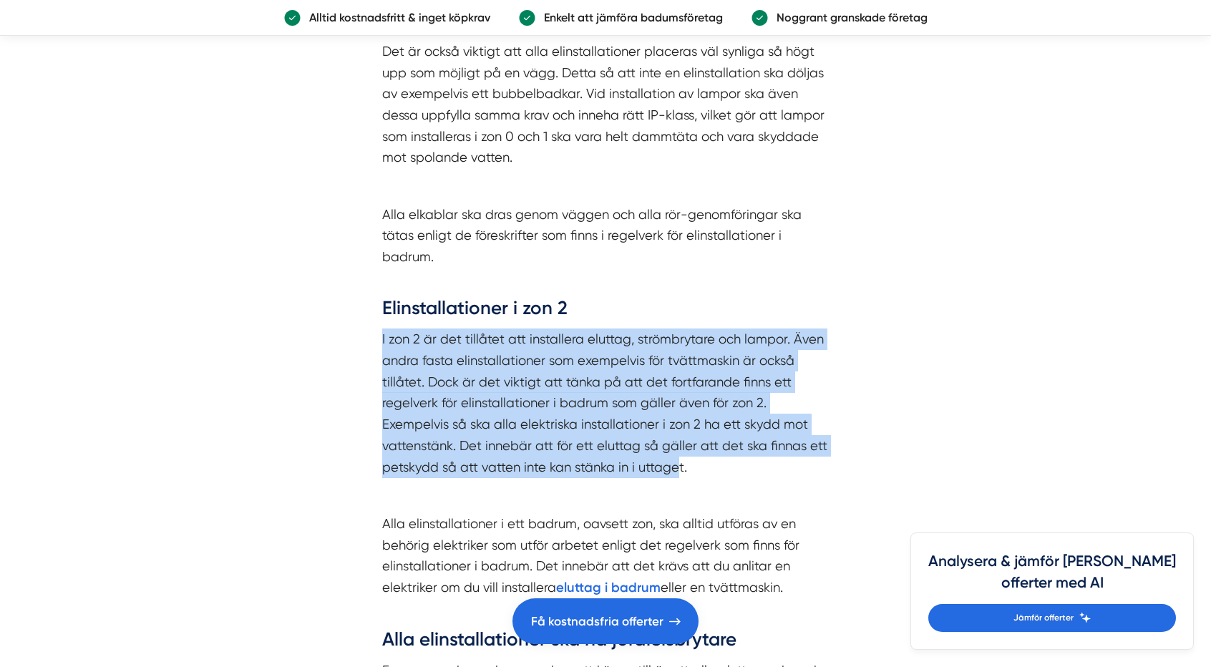
drag, startPoint x: 372, startPoint y: 274, endPoint x: 676, endPoint y: 383, distance: 322.9
click at [676, 383] on div "Elinstallationer i zon 0 och 1 Som tidigare nämnts så får inga öppna elinstalla…" at bounding box center [605, 342] width 515 height 1235
click at [676, 383] on p "I zon 2 är det tillåtet att installera eluttag, strömbrytare och lampor. Även a…" at bounding box center [605, 402] width 446 height 149
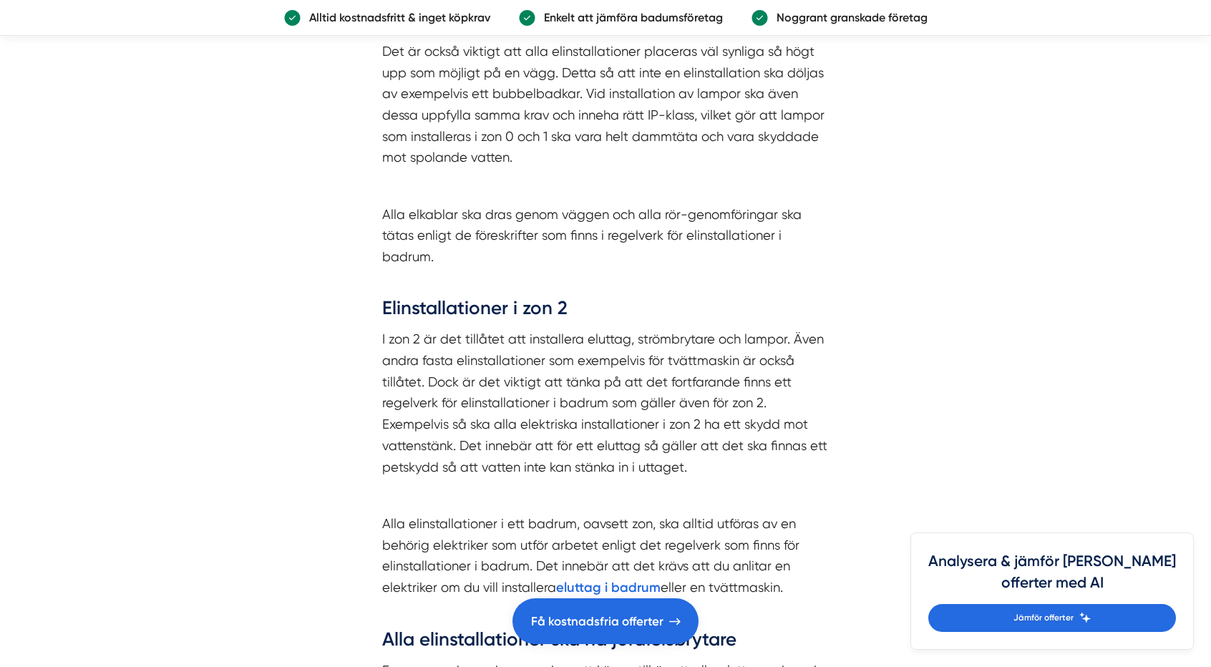
drag, startPoint x: 680, startPoint y: 383, endPoint x: 411, endPoint y: 298, distance: 282.4
drag, startPoint x: 411, startPoint y: 298, endPoint x: 289, endPoint y: 346, distance: 131.0
click at [348, 327] on div "Elinstallationer i zon 0 och 1 Som tidigare nämnts så får inga öppna elinstalla…" at bounding box center [605, 342] width 515 height 1235
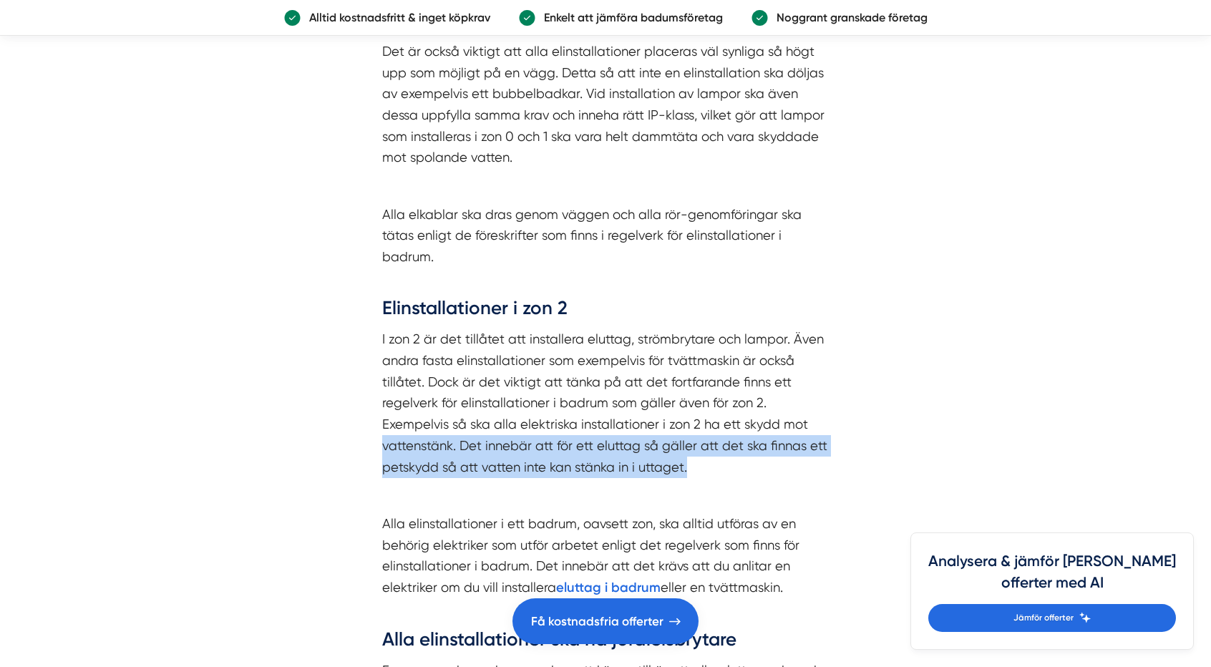
drag, startPoint x: 379, startPoint y: 363, endPoint x: 725, endPoint y: 386, distance: 347.0
click at [725, 386] on div "Elinstallationer i zon 0 och 1 Som tidigare nämnts så får inga öppna elinstalla…" at bounding box center [605, 342] width 515 height 1235
click at [725, 386] on p "I zon 2 är det tillåtet att installera eluttag, strömbrytare och lampor. Även a…" at bounding box center [605, 402] width 446 height 149
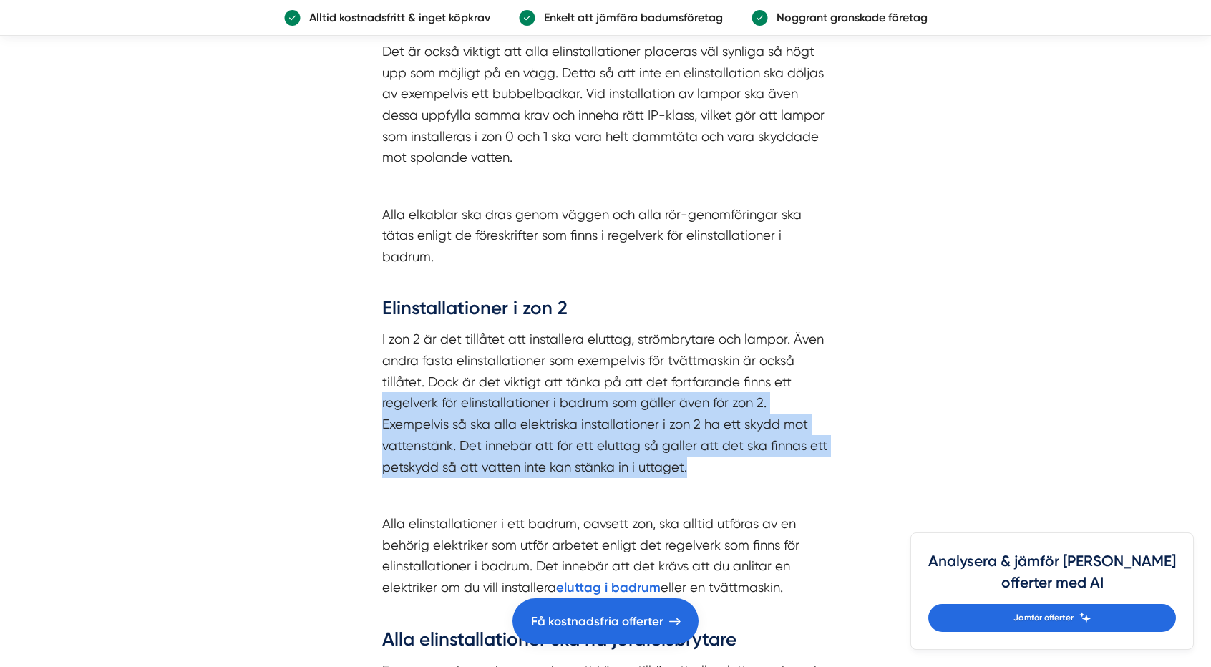
drag, startPoint x: 545, startPoint y: 355, endPoint x: 337, endPoint y: 327, distance: 210.1
drag, startPoint x: 348, startPoint y: 336, endPoint x: 754, endPoint y: 412, distance: 412.8
click at [754, 412] on div "Elinstallationer i zon 0 och 1 Som tidigare nämnts så får inga öppna elinstalla…" at bounding box center [605, 342] width 515 height 1235
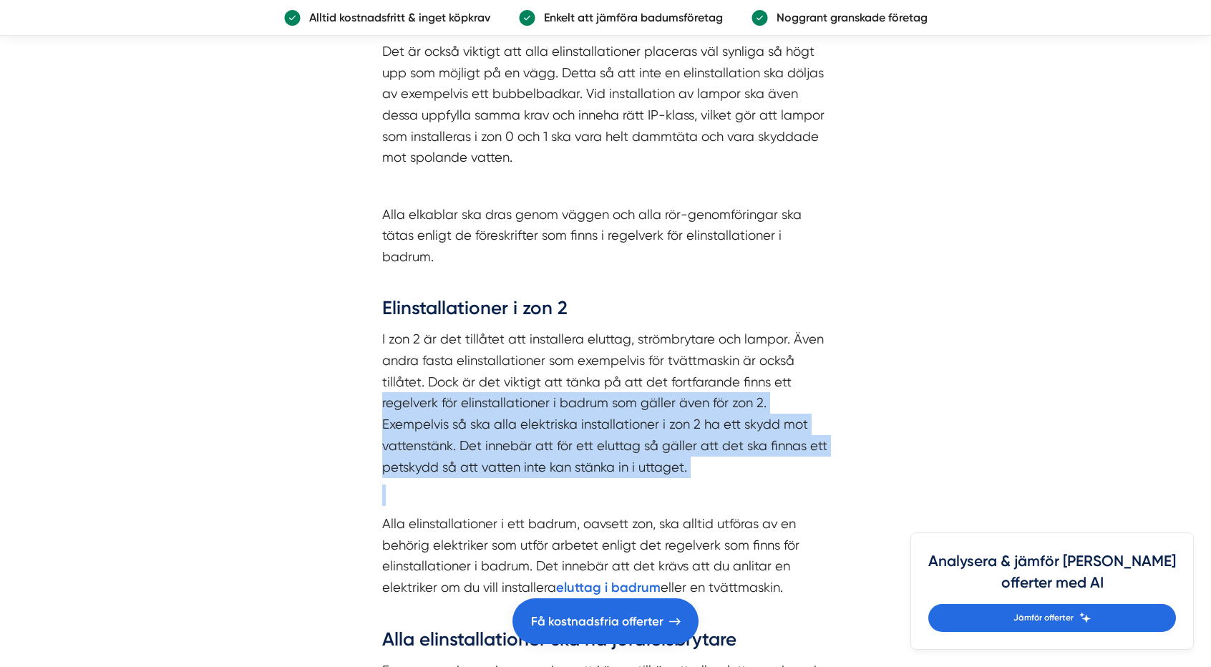
click at [754, 484] on p at bounding box center [605, 494] width 446 height 21
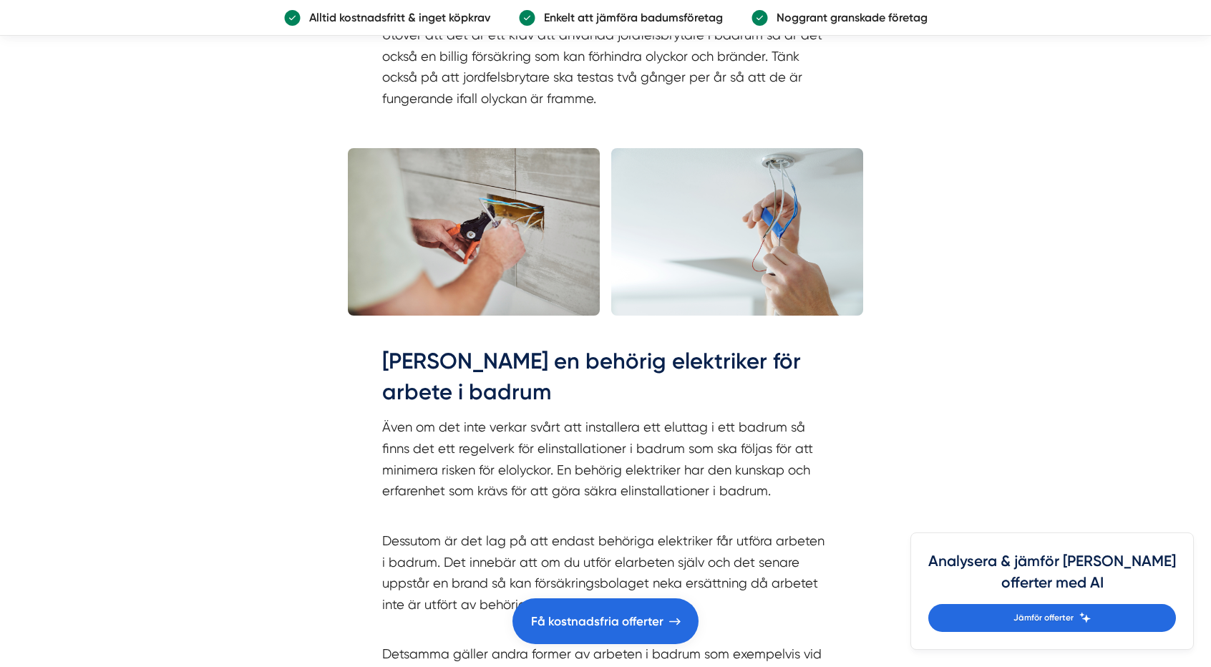
scroll to position [3847, 0]
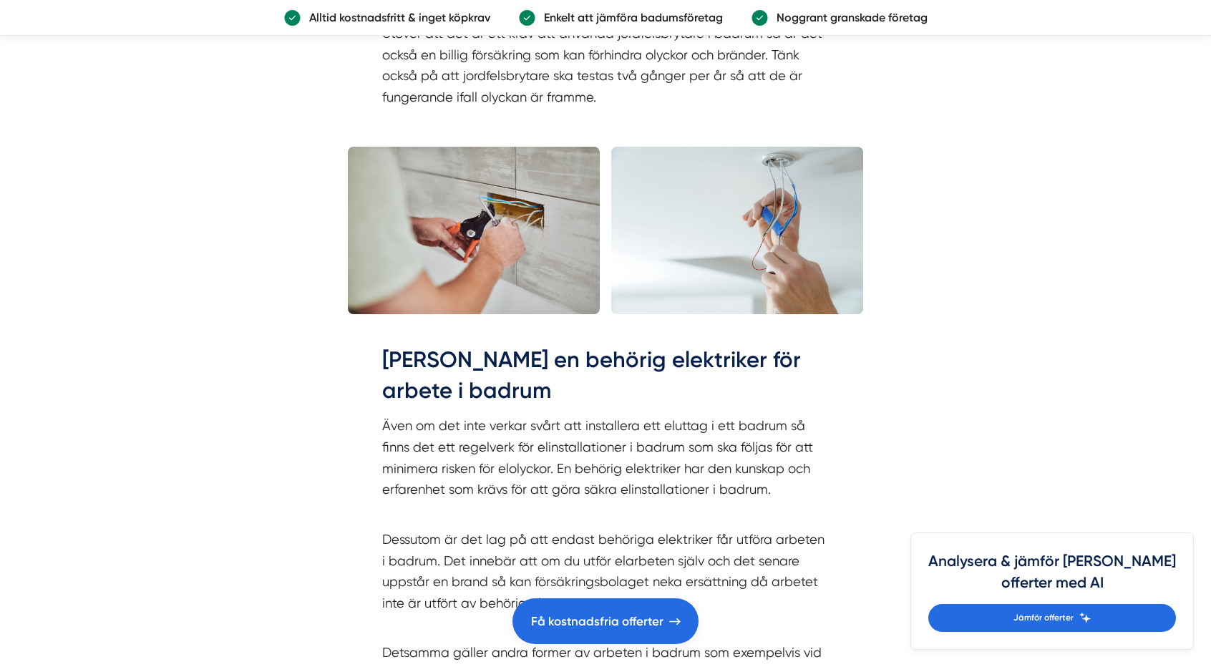
click at [303, 277] on article "Innehållsförteckning Regelverk för elinstallationer 2022 ↳ Ett badrum delas in …" at bounding box center [605, 94] width 1211 height 6996
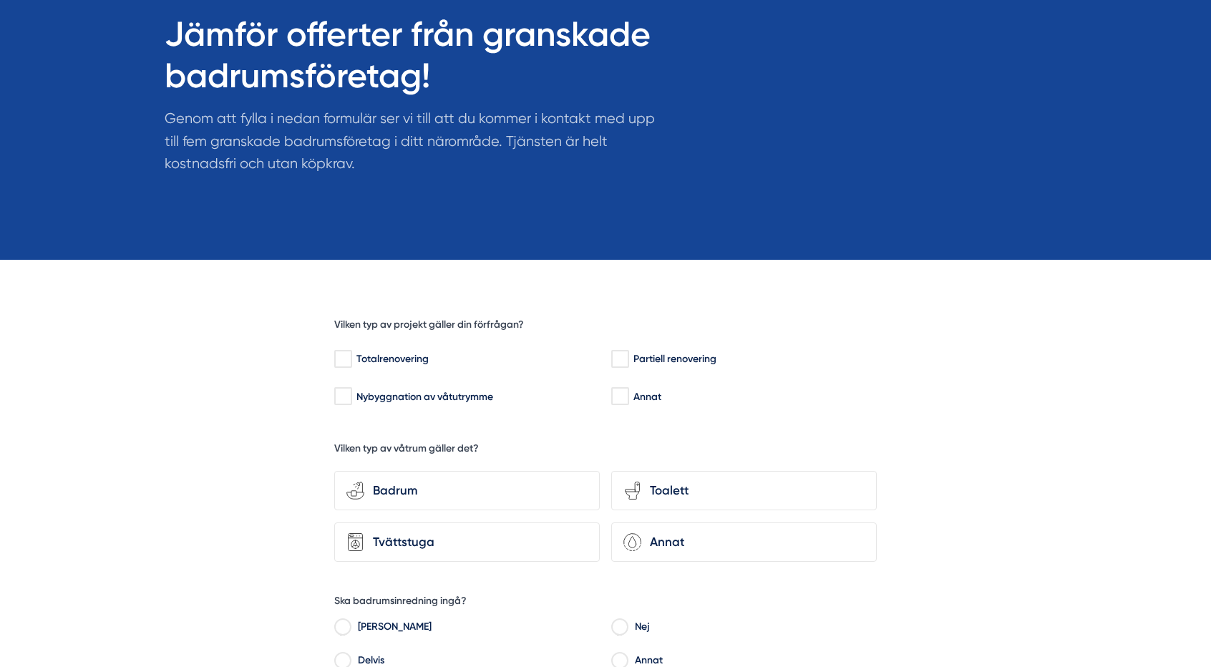
scroll to position [154, 0]
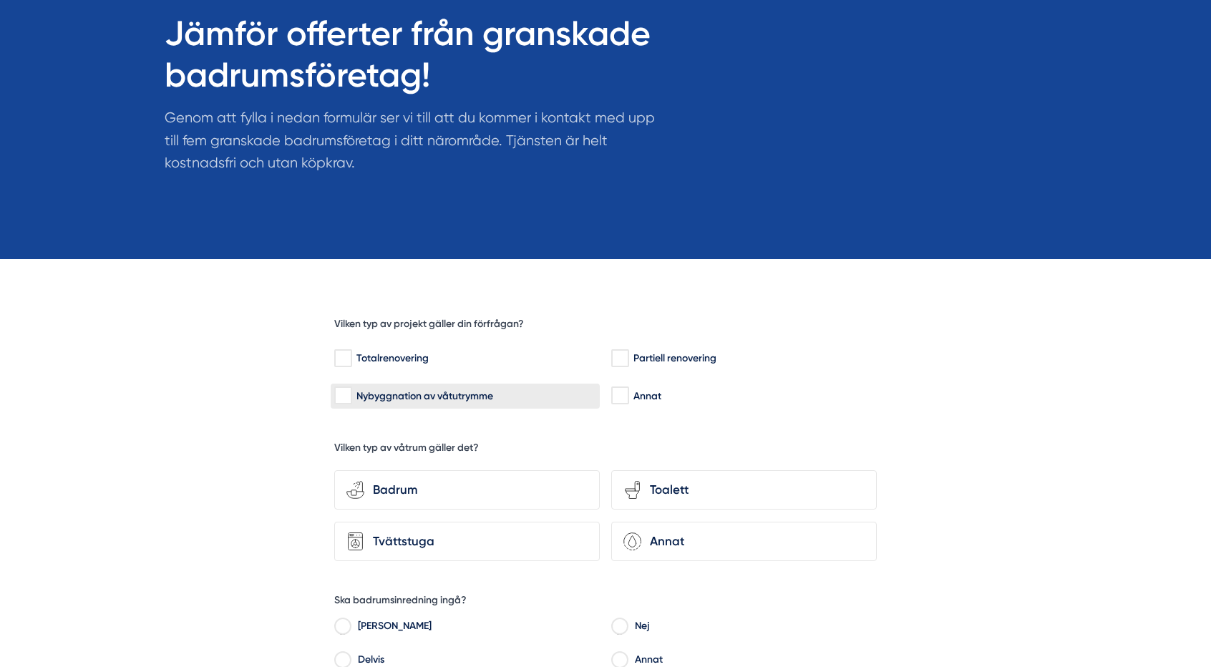
click at [349, 397] on input "Nybyggnation av våtutrymme" at bounding box center [342, 395] width 16 height 14
checkbox input "true"
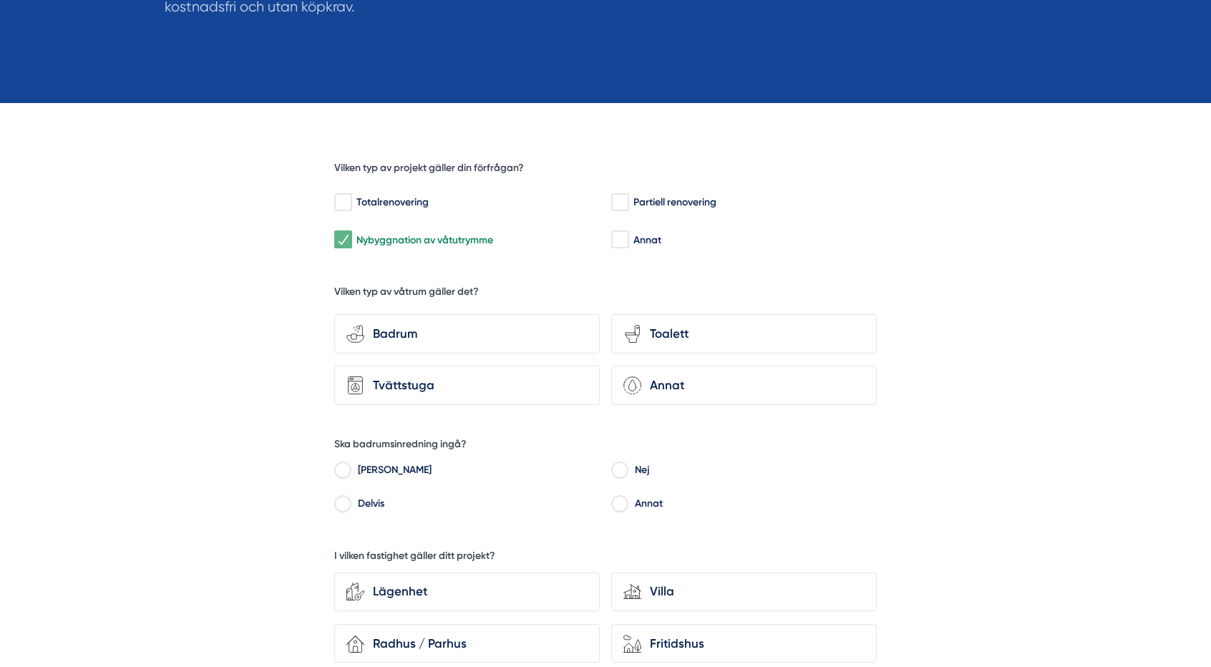
scroll to position [311, 0]
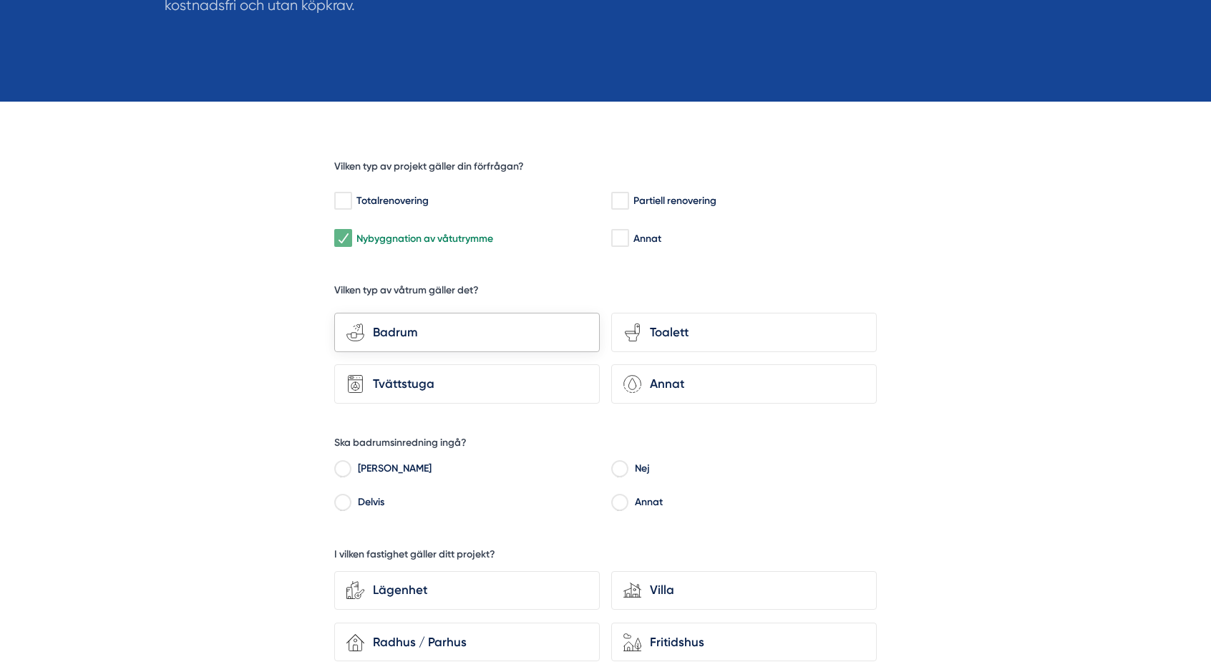
click at [402, 330] on div "Badrum" at bounding box center [475, 332] width 223 height 19
click at [0, 0] on input "bathroom-tub-towel Badrum" at bounding box center [0, 0] width 0 height 0
click at [637, 343] on div "toilet-seat Toalett" at bounding box center [743, 332] width 265 height 39
click at [0, 0] on input "toilet-seat Toalett" at bounding box center [0, 0] width 0 height 0
click at [528, 381] on div "Tvättstuga" at bounding box center [475, 383] width 223 height 19
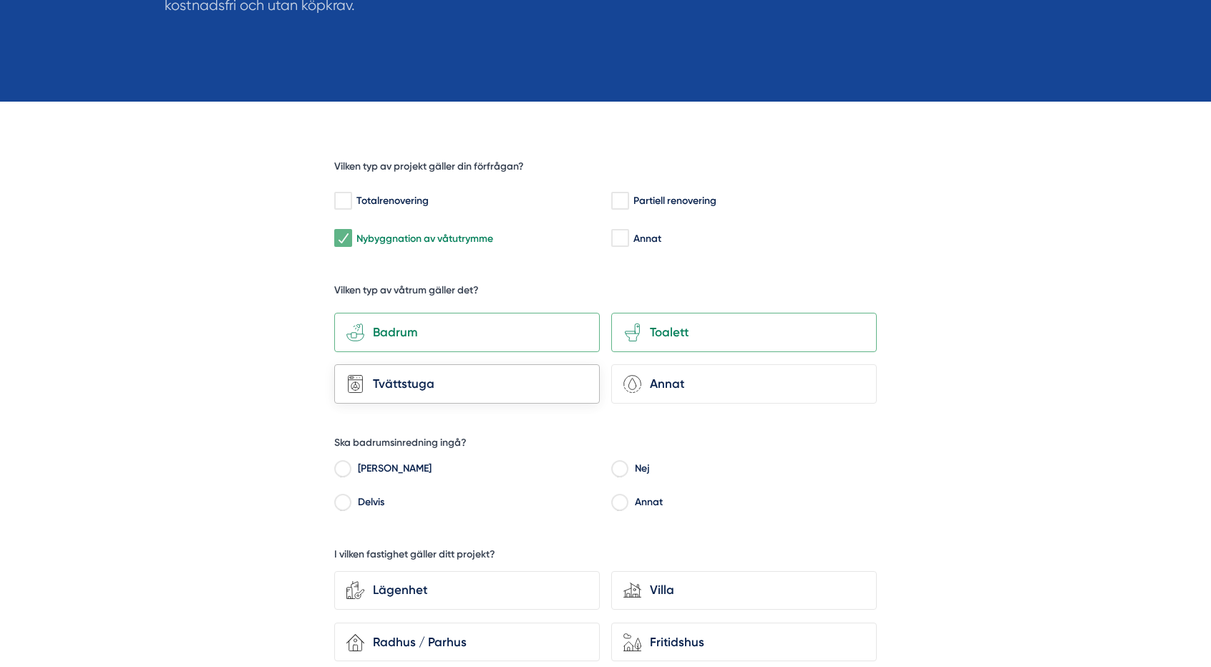
click at [0, 0] on input "Tvättstuga" at bounding box center [0, 0] width 0 height 0
click at [680, 381] on div "Annat" at bounding box center [752, 383] width 223 height 19
click at [0, 0] on input "Annat" at bounding box center [0, 0] width 0 height 0
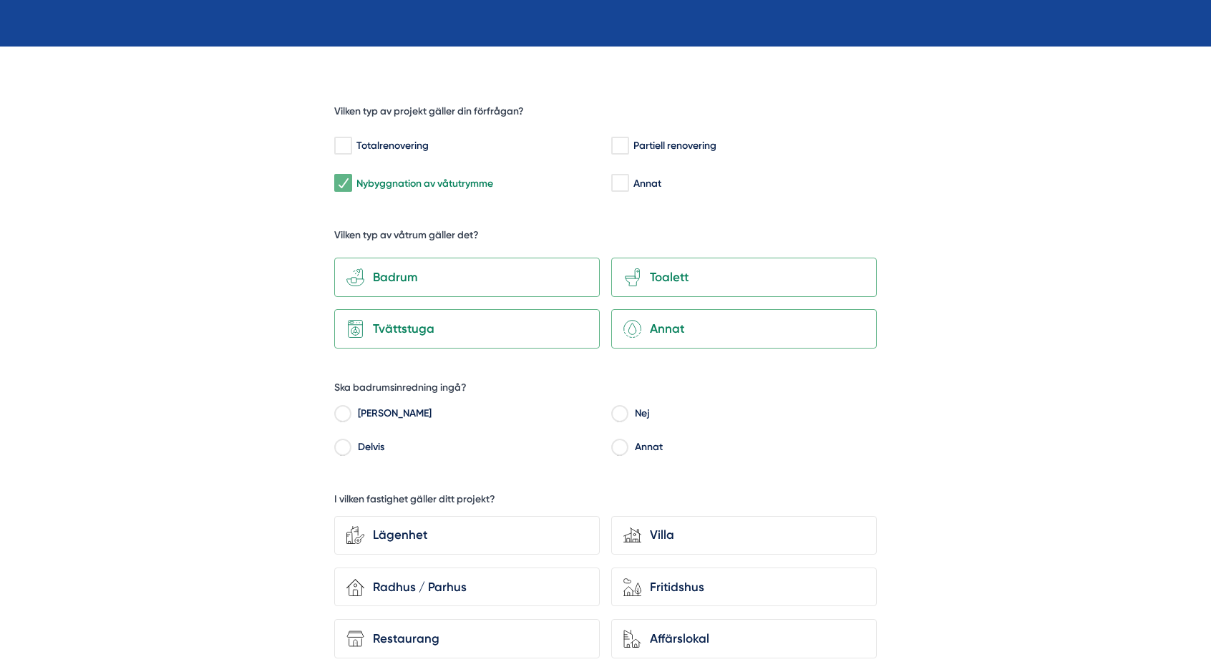
scroll to position [367, 0]
click at [614, 418] on input "Nej" at bounding box center [619, 415] width 16 height 13
radio input "true"
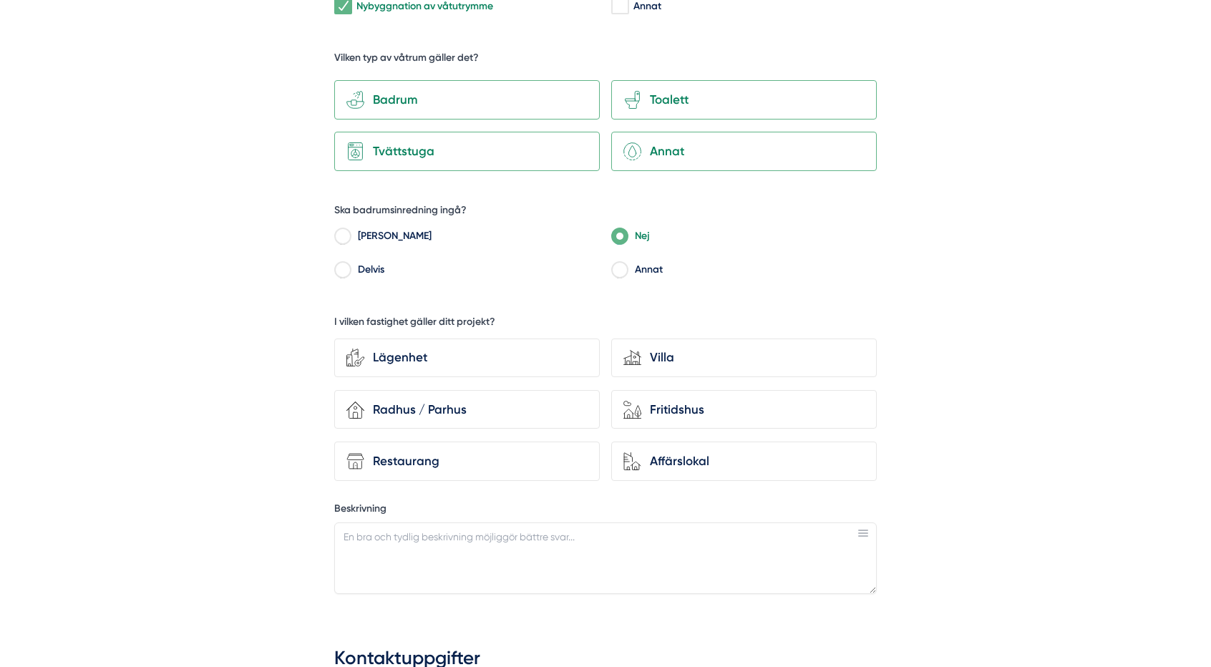
scroll to position [545, 0]
click at [648, 407] on div "Fritidshus" at bounding box center [752, 408] width 223 height 19
click at [0, 0] on input "house-nature Fritidshus" at bounding box center [0, 0] width 0 height 0
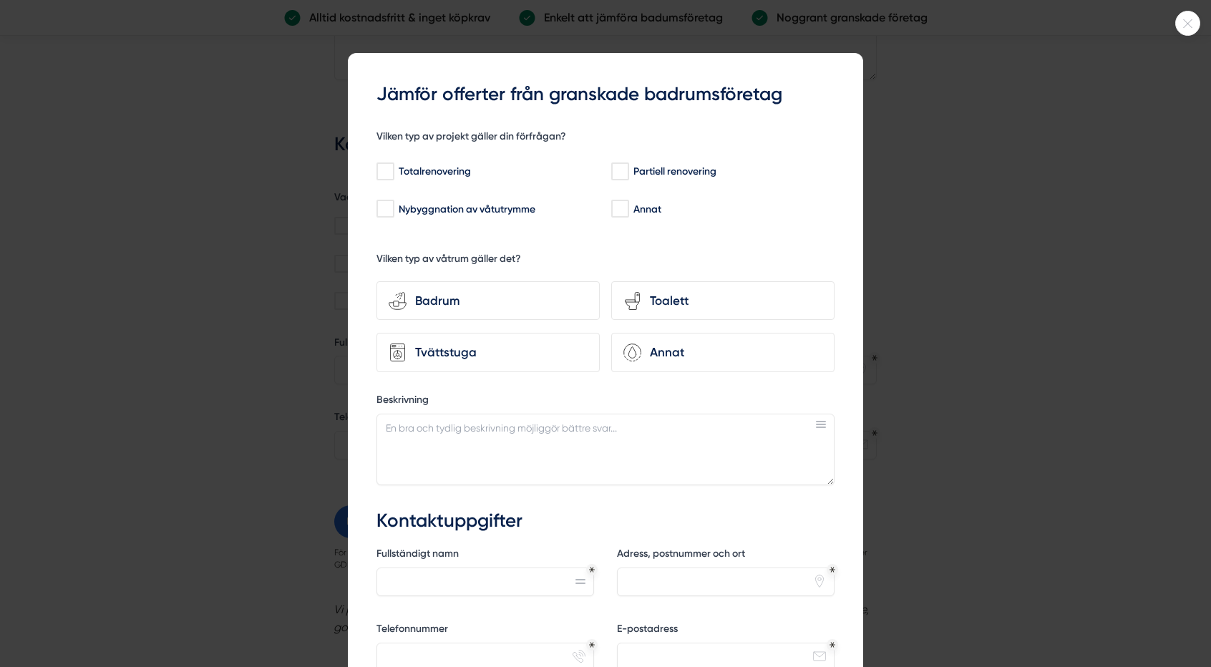
scroll to position [1298, 0]
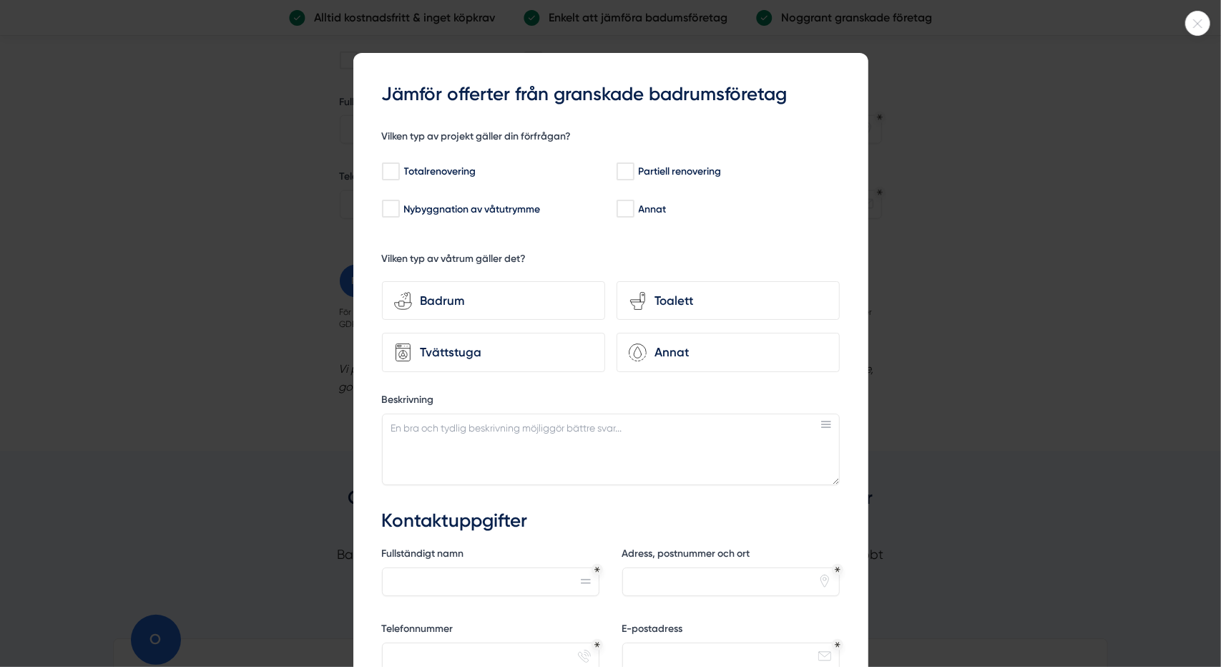
click at [231, 320] on div at bounding box center [610, 333] width 1221 height 667
